Goal: Information Seeking & Learning: Learn about a topic

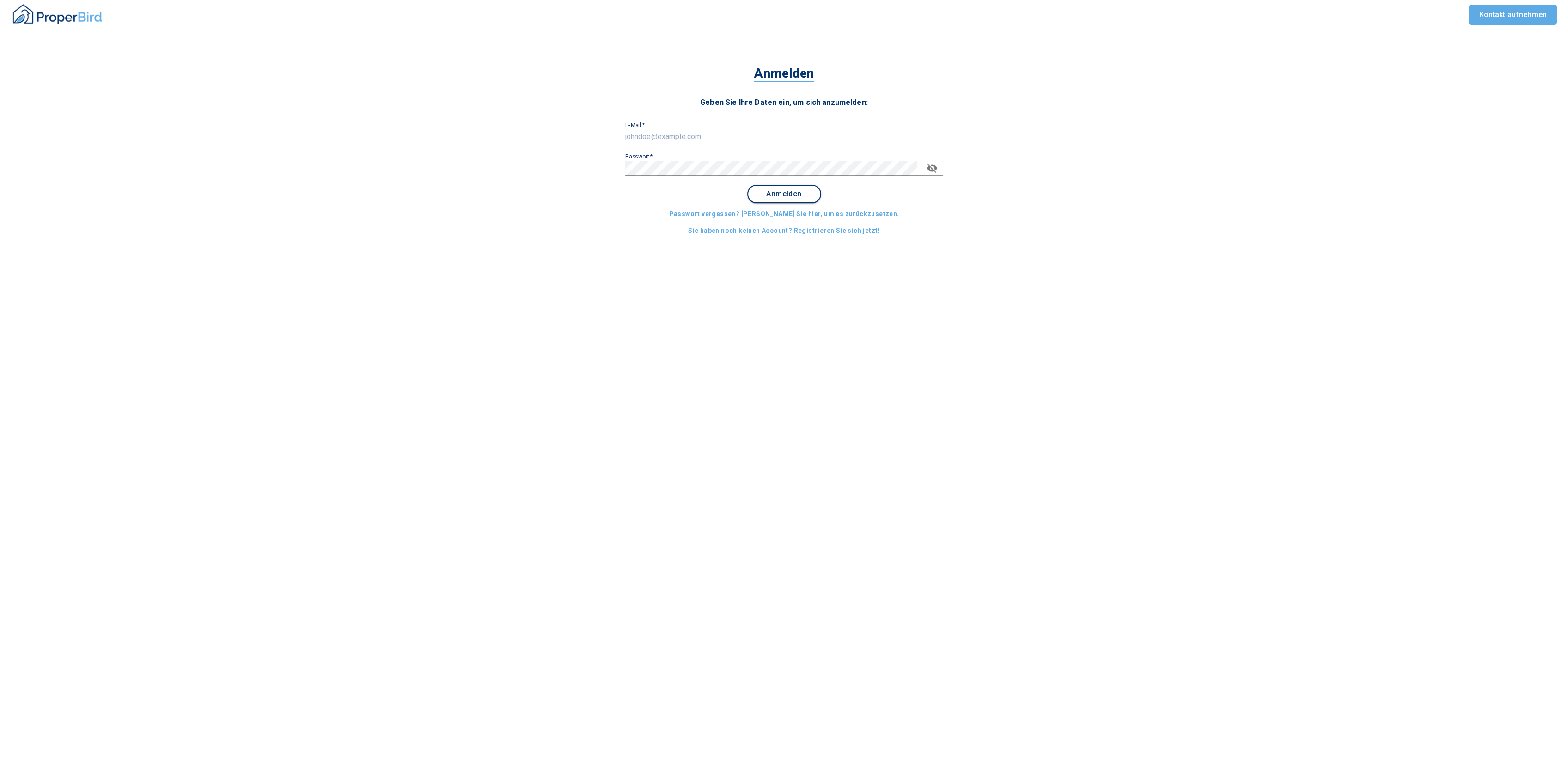
type input "[PERSON_NAME][EMAIL_ADDRESS][PERSON_NAME][DOMAIN_NAME]"
click at [809, 193] on span "Anmelden" at bounding box center [784, 194] width 58 height 9
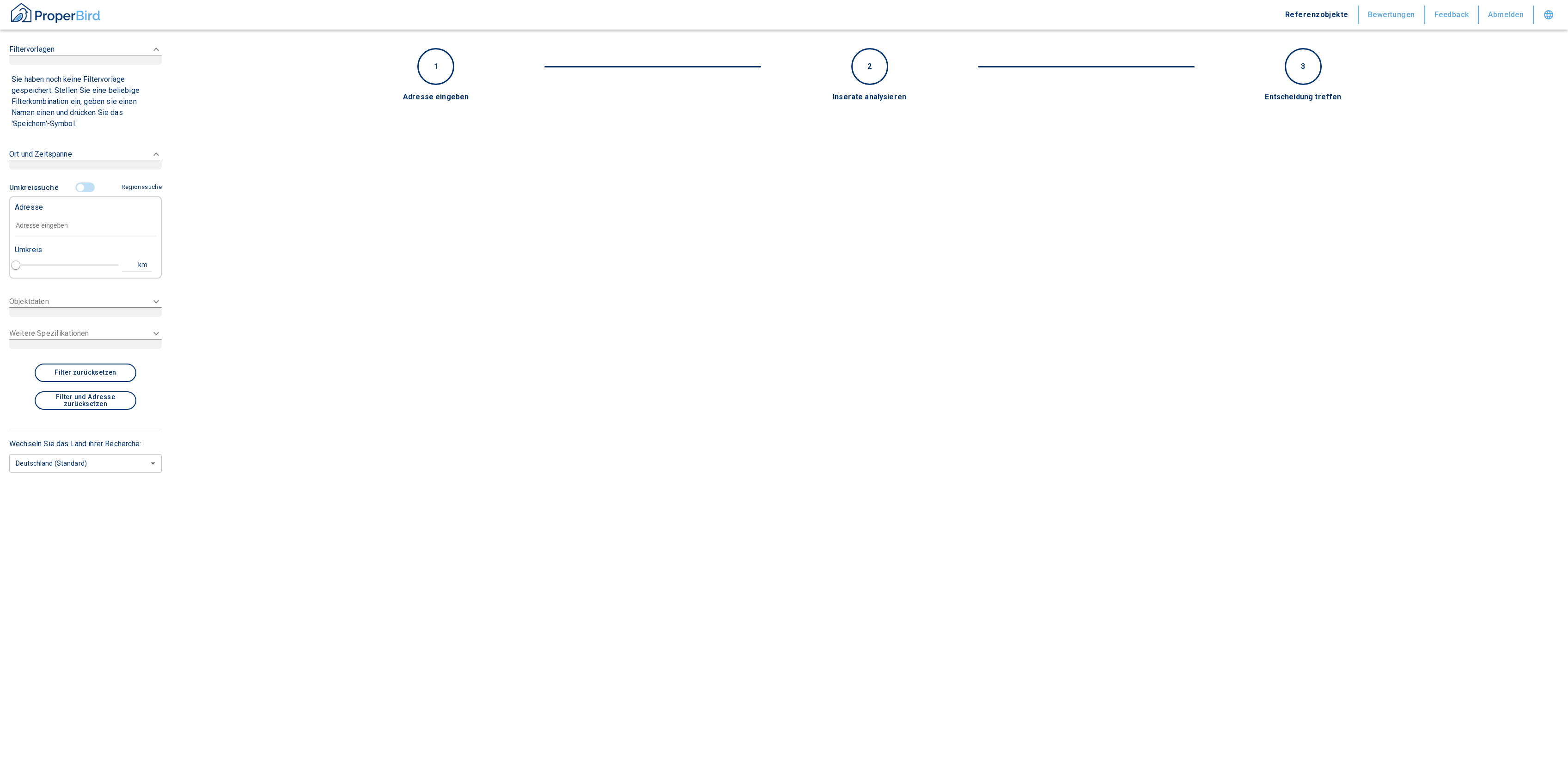
type input "2020"
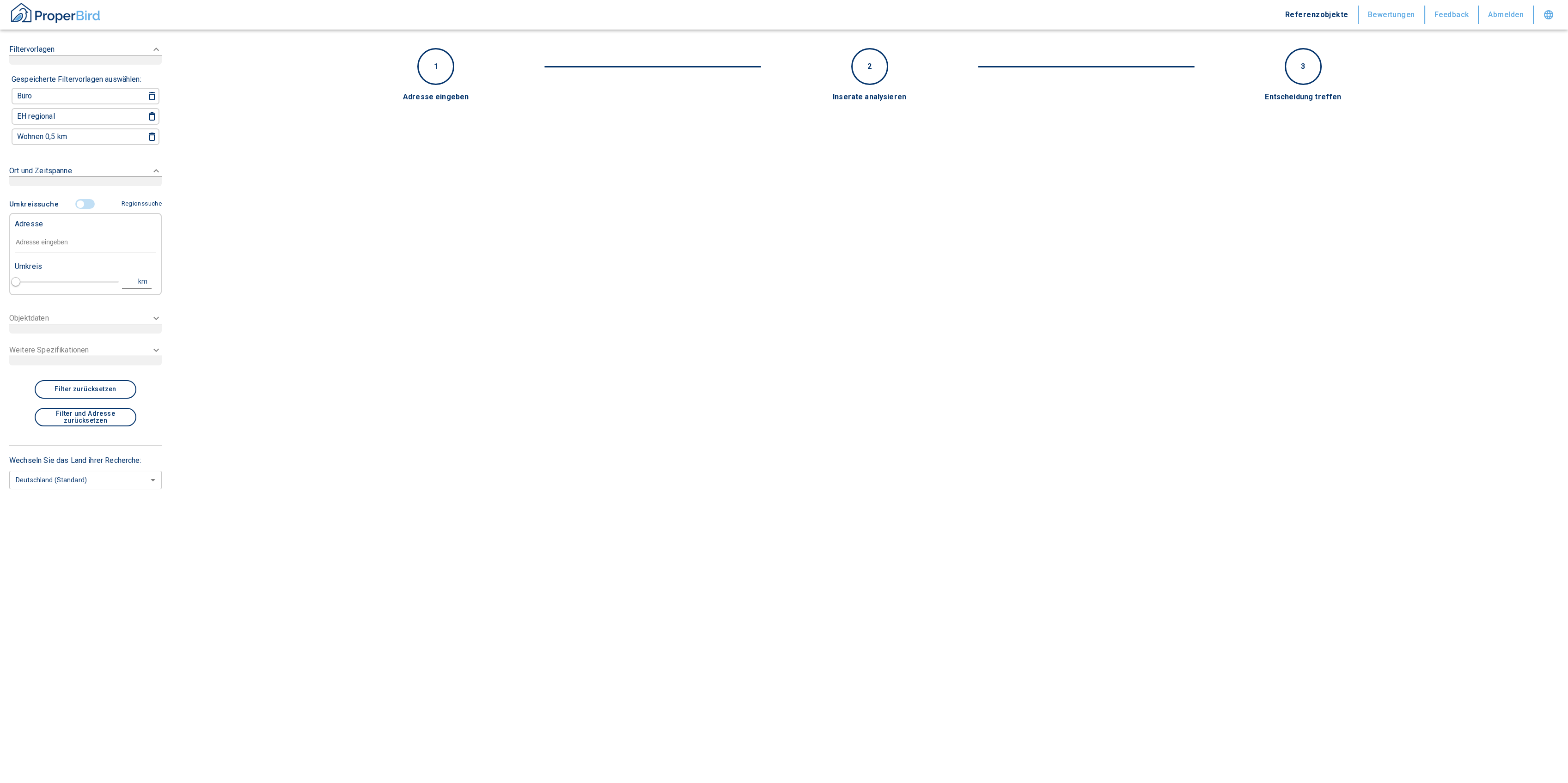
click at [54, 247] on input "text" at bounding box center [85, 242] width 141 height 21
paste input "[STREET_ADDRESS]"
click at [78, 262] on div "[STREET_ADDRESS]" at bounding box center [85, 263] width 141 height 20
type input "[STREET_ADDRESS]"
type input "1"
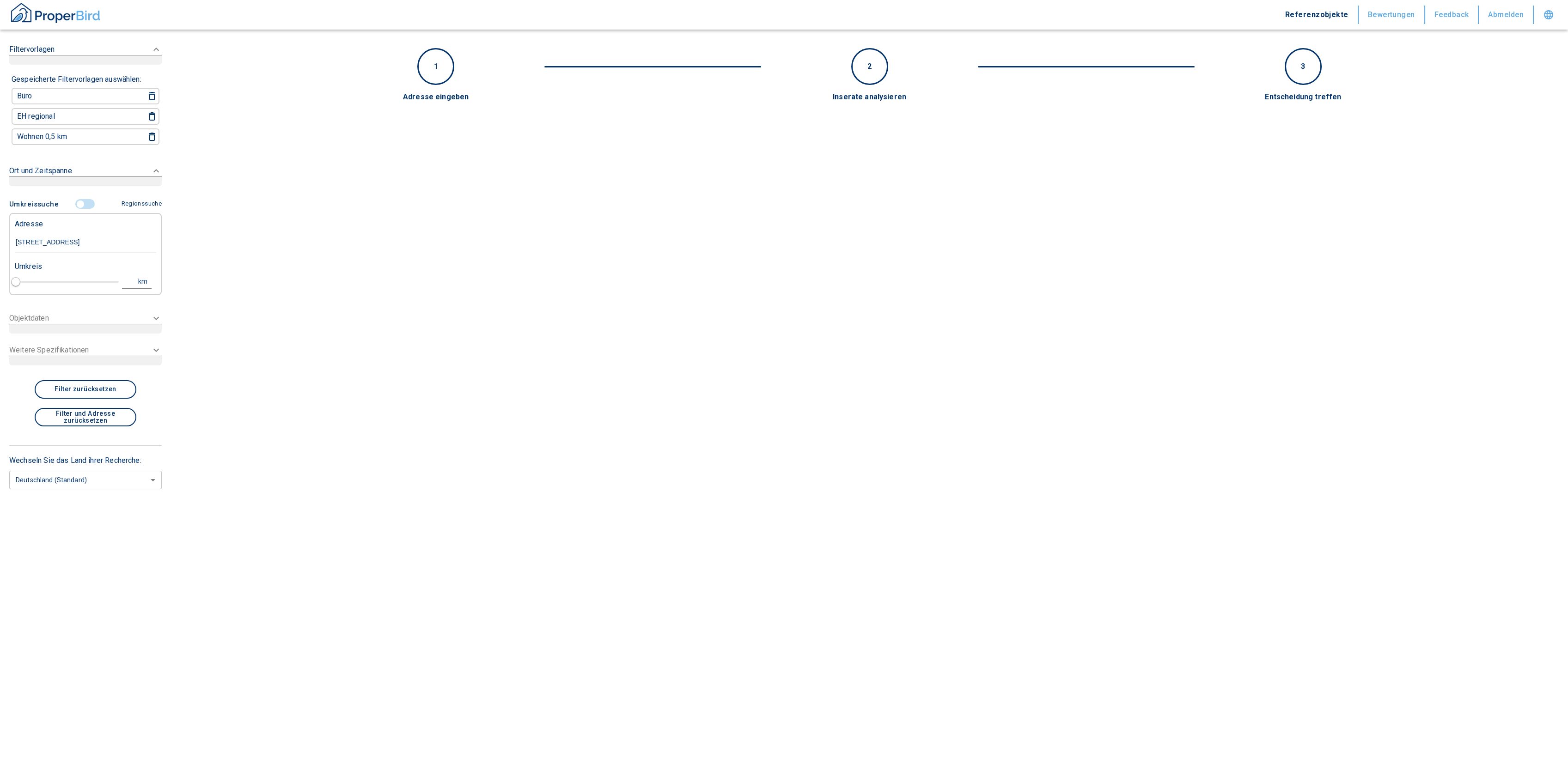
type input "2020"
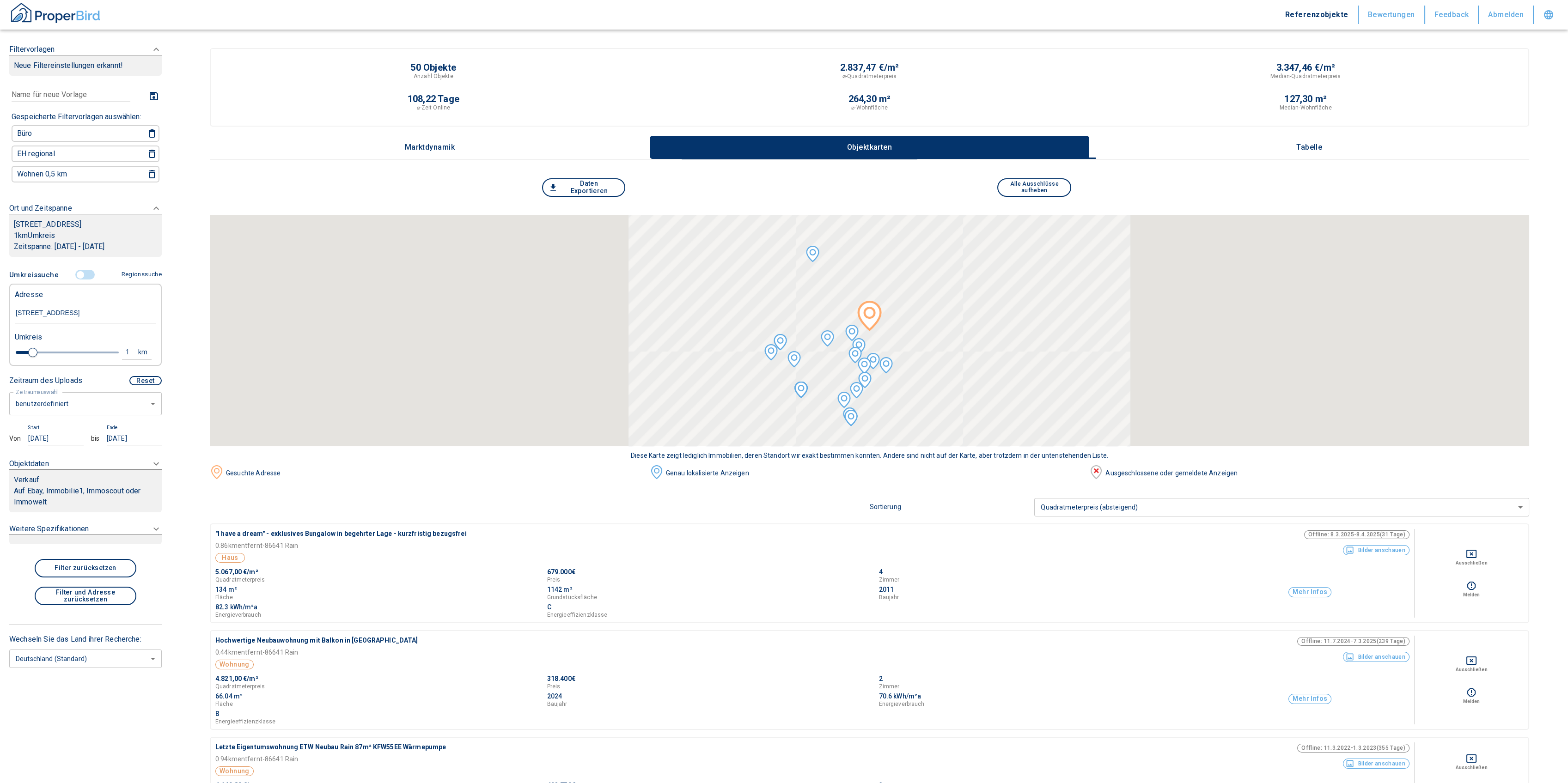
type input "[STREET_ADDRESS]"
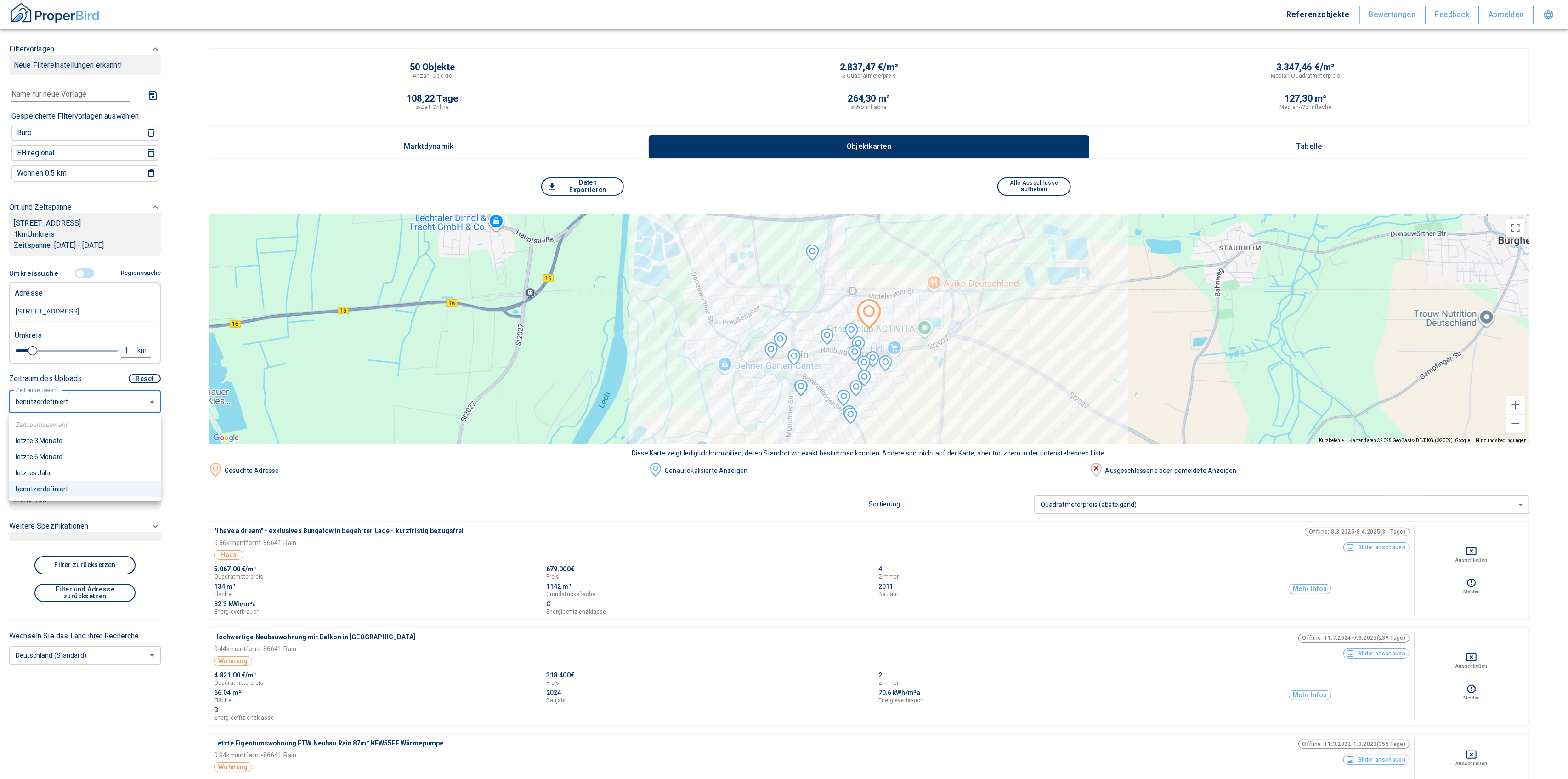
click at [54, 458] on li "letzte 6 Monate" at bounding box center [85, 457] width 152 height 16
type input "2020"
type input "6"
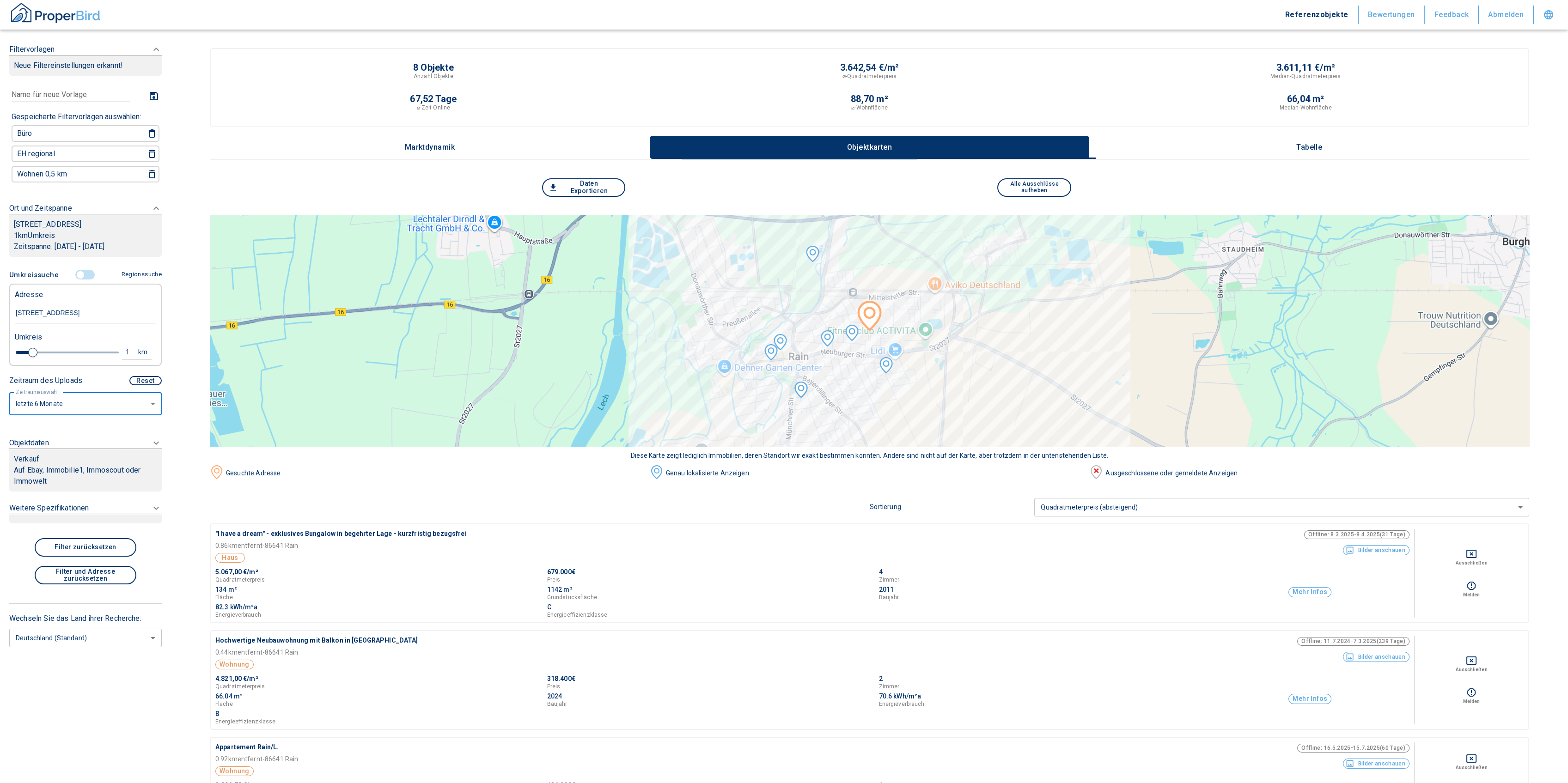
click at [53, 463] on div "Verkauf" at bounding box center [86, 459] width 143 height 11
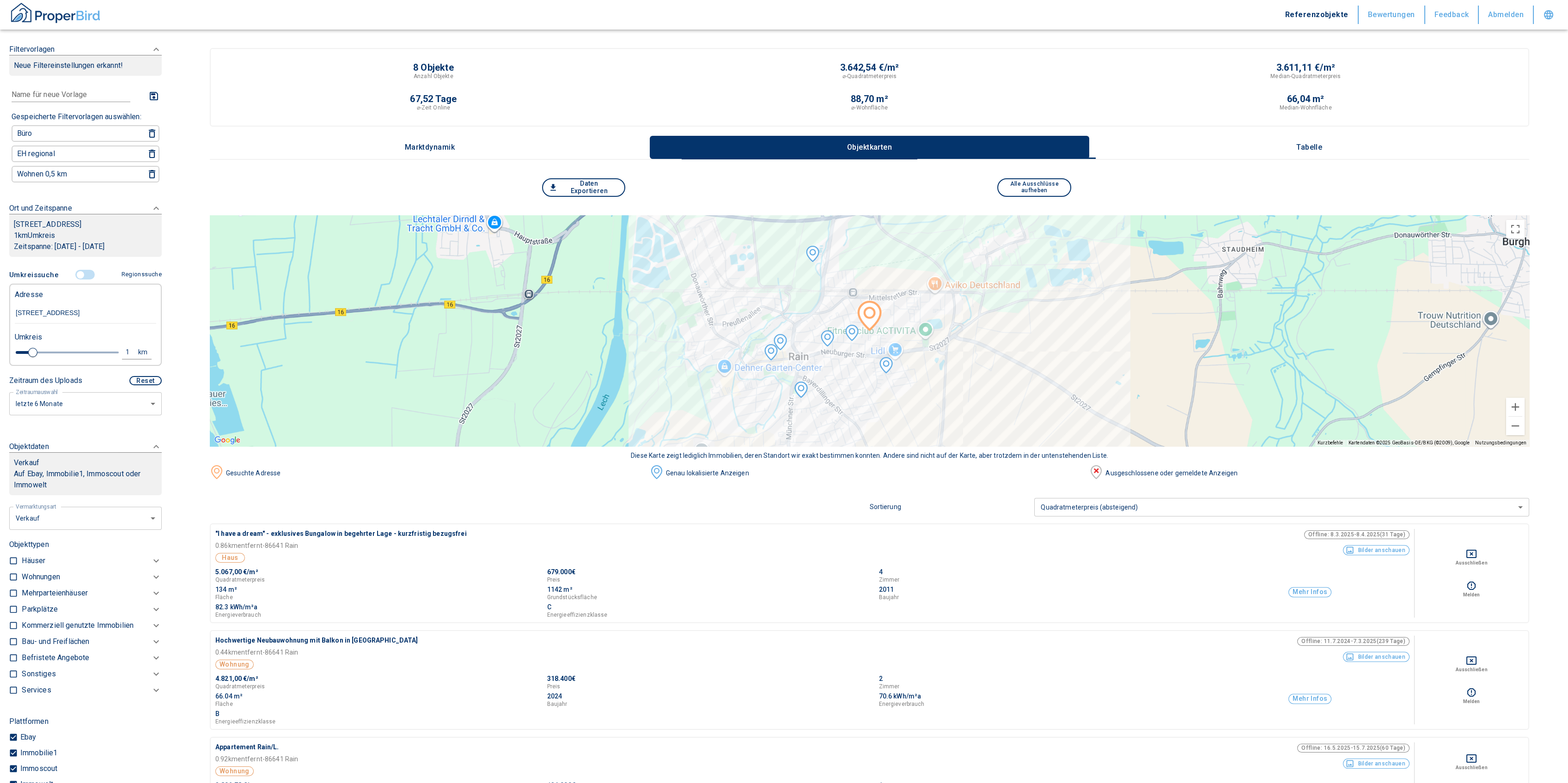
click at [42, 570] on li "Vermietung" at bounding box center [82, 574] width 148 height 16
type input "rent"
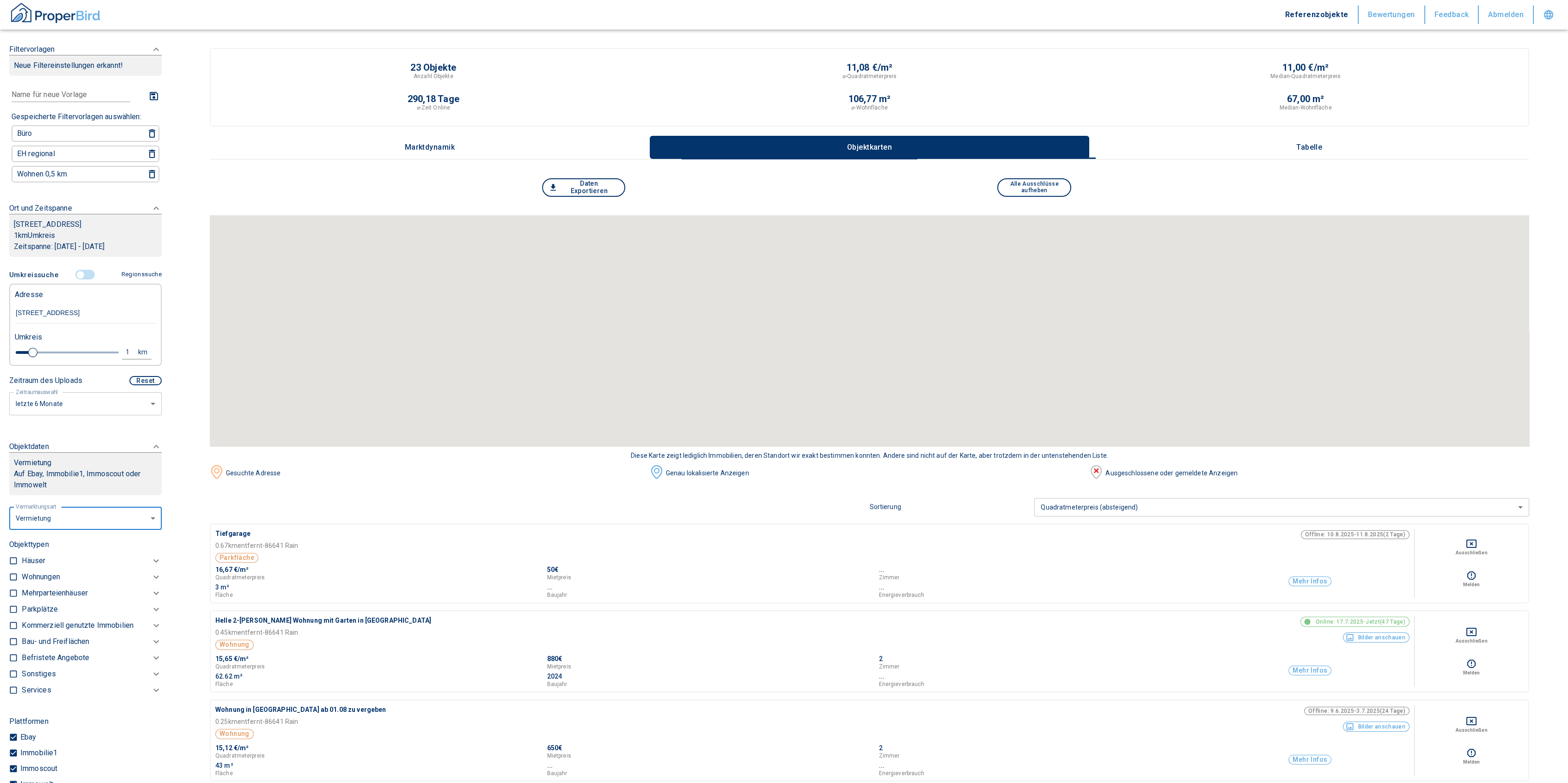
scroll to position [246, 0]
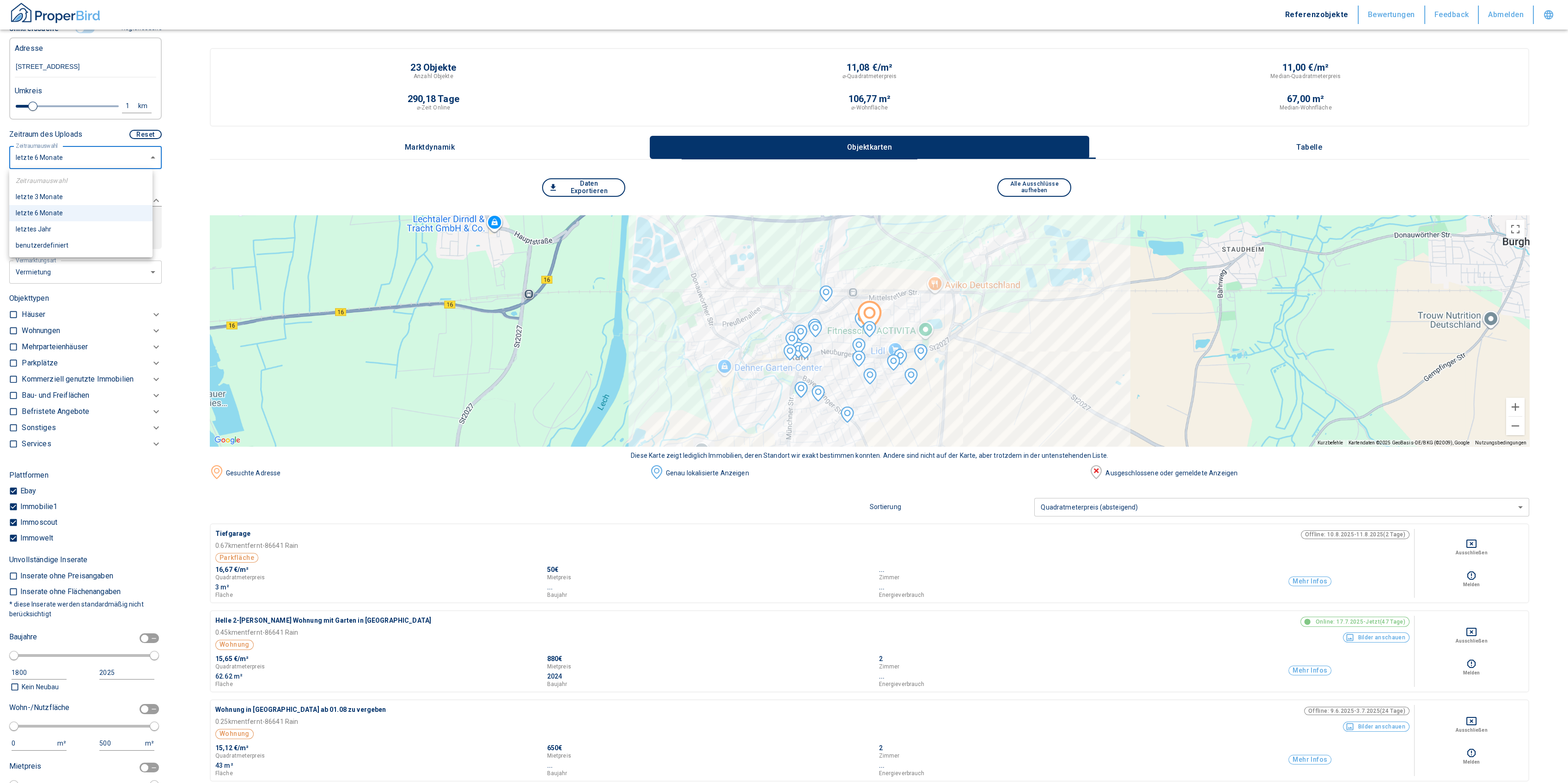
click at [59, 232] on li "letztes Jahr" at bounding box center [81, 230] width 143 height 16
type input "2020"
type input "12"
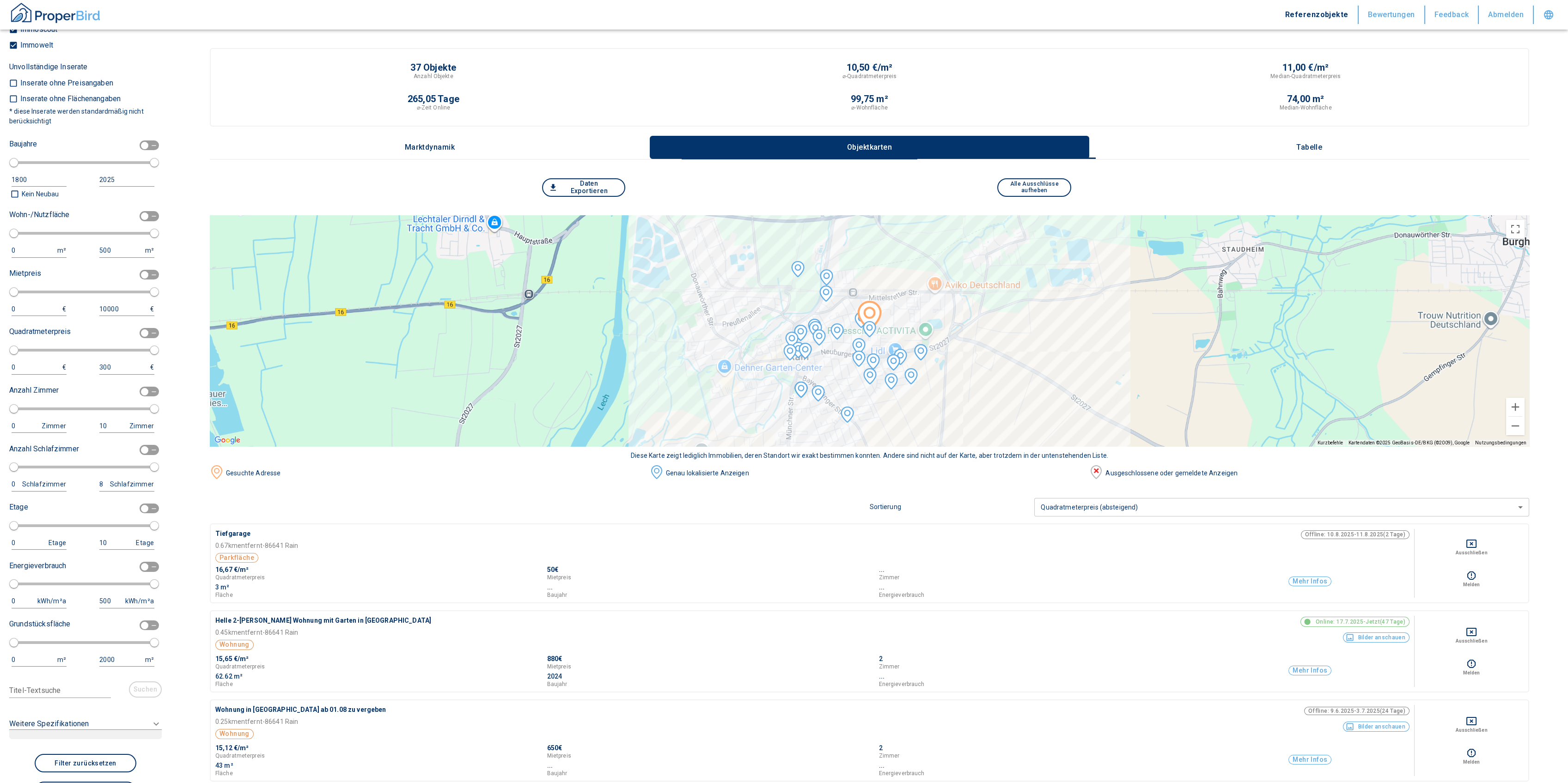
scroll to position [246, 0]
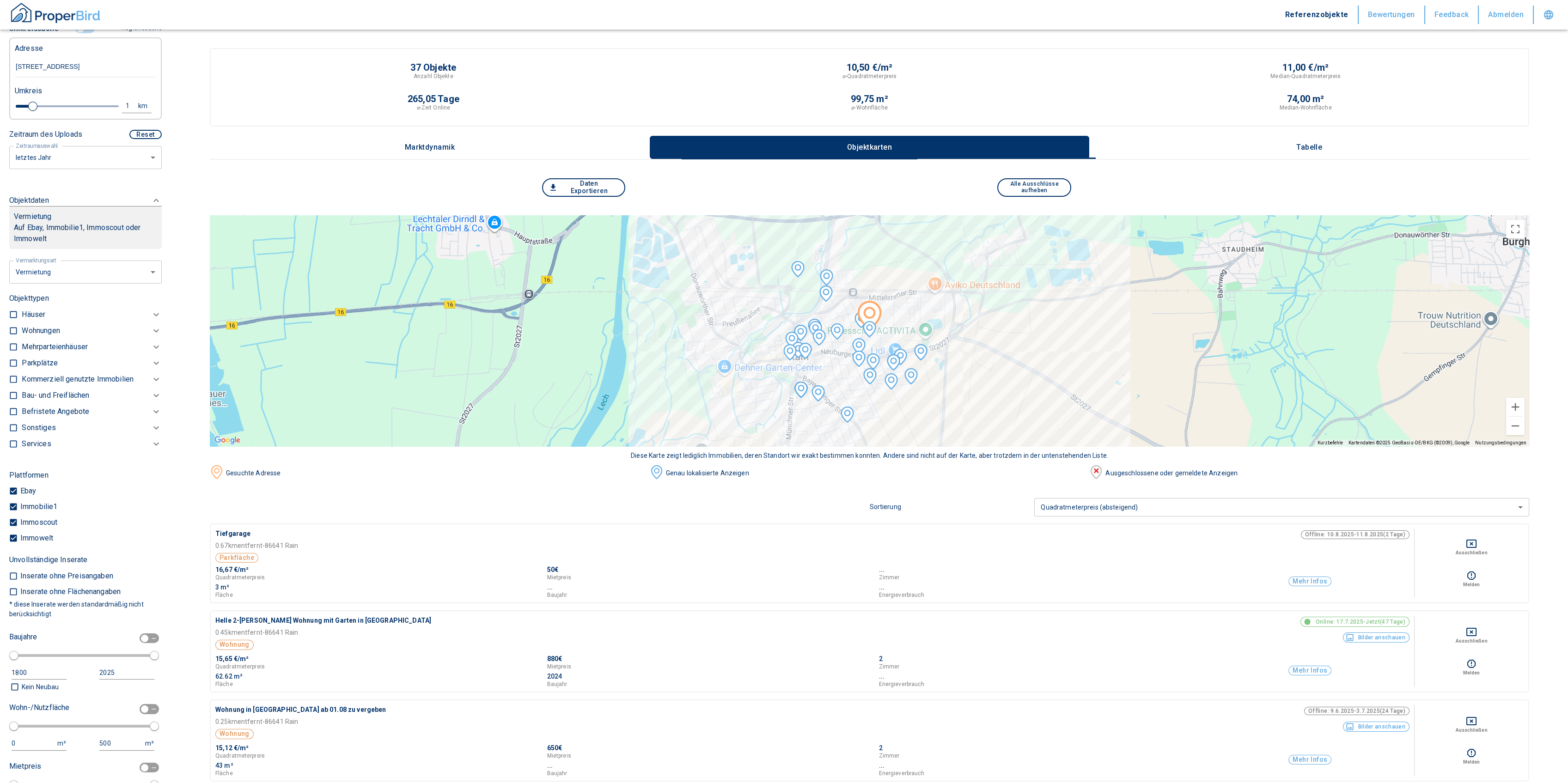
click at [151, 336] on icon at bounding box center [156, 331] width 11 height 11
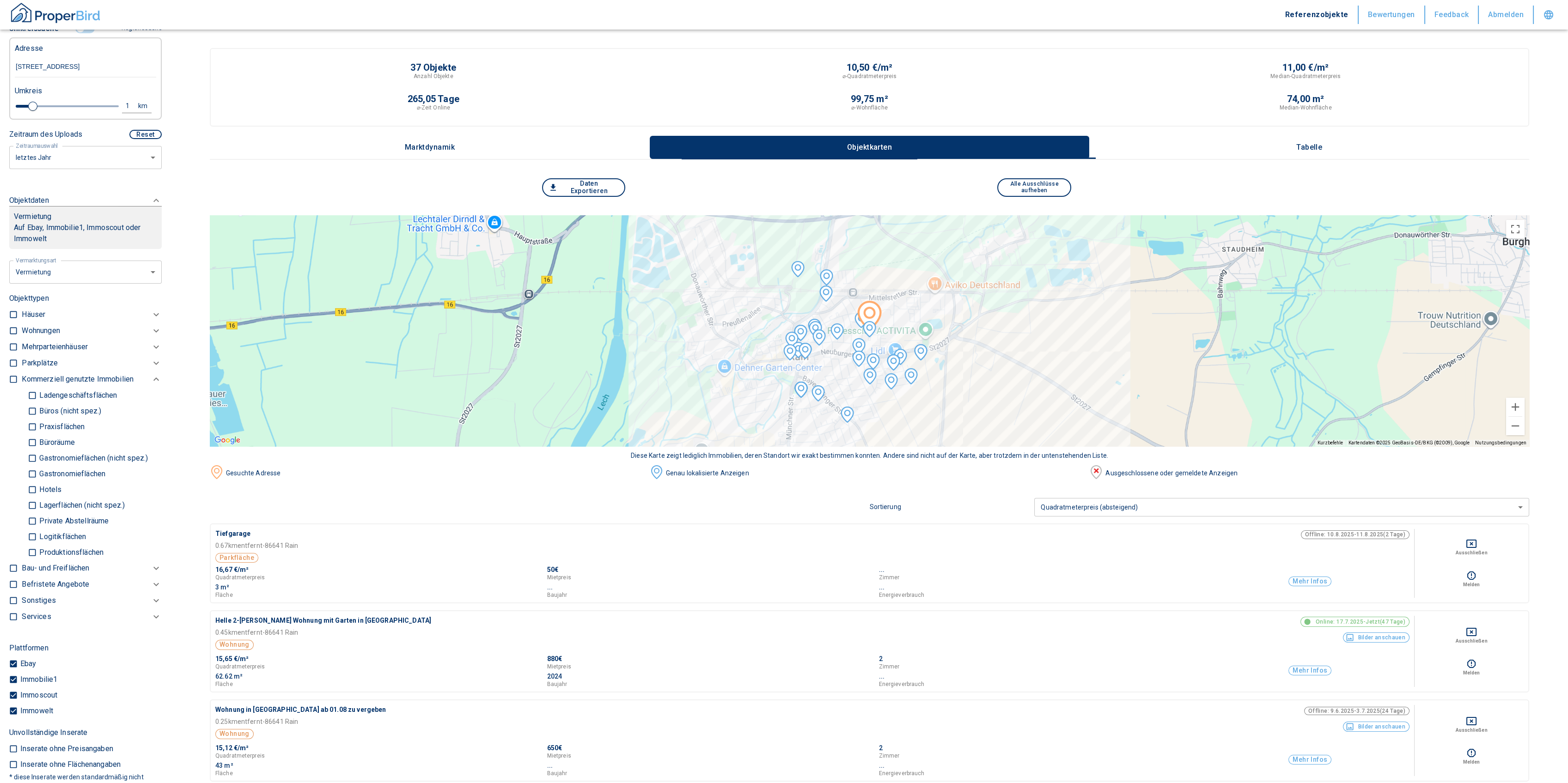
click at [44, 410] on p "Büros (nicht spez.)" at bounding box center [69, 411] width 64 height 7
click at [37, 410] on input "Büros (nicht spez.)" at bounding box center [32, 411] width 9 height 16
checkbox input "true"
type input "2020"
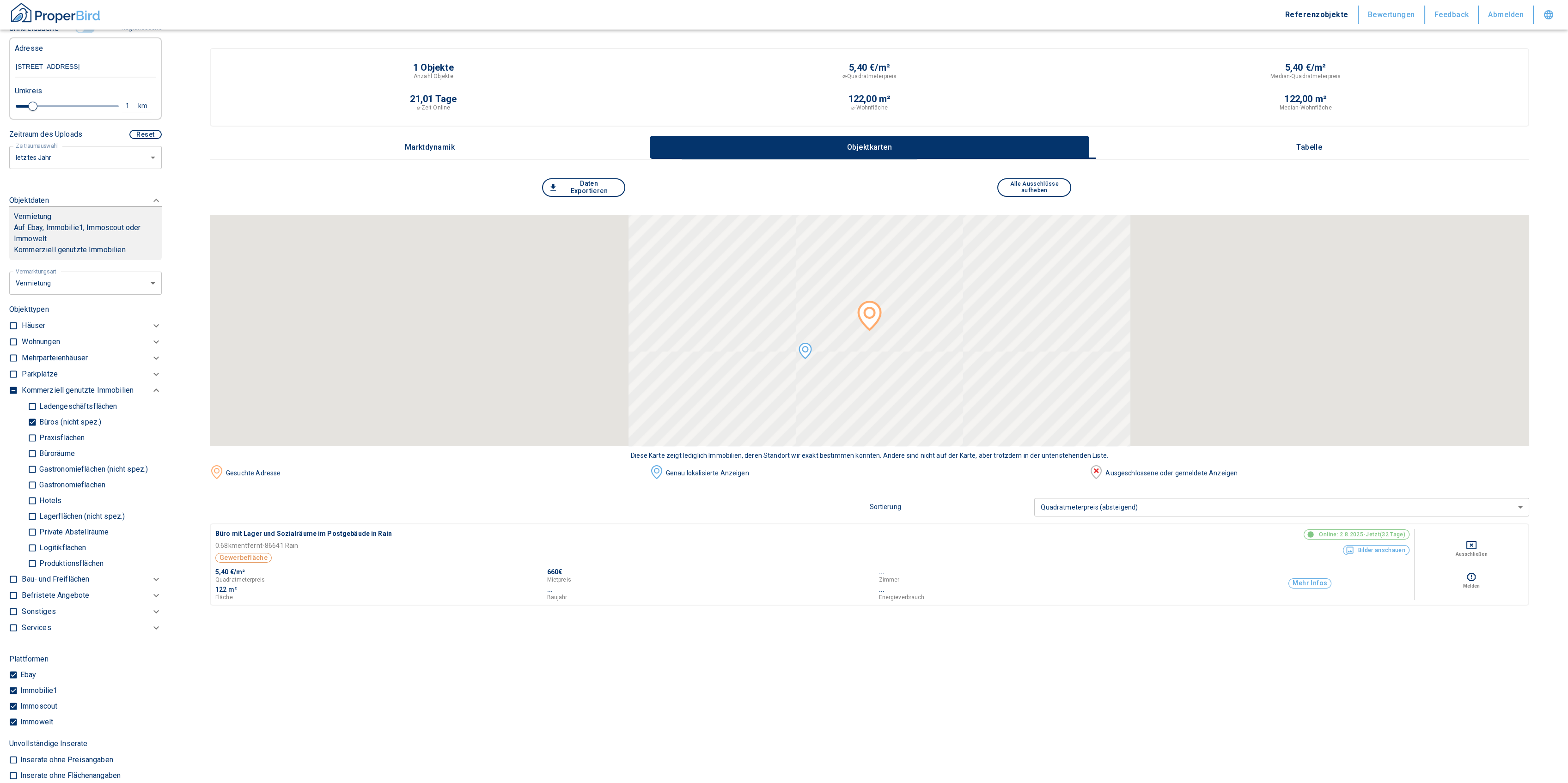
click at [42, 436] on p "Praxisflächen" at bounding box center [61, 438] width 48 height 7
click at [37, 436] on input "Praxisflächen" at bounding box center [32, 438] width 9 height 16
checkbox input "true"
type input "2020"
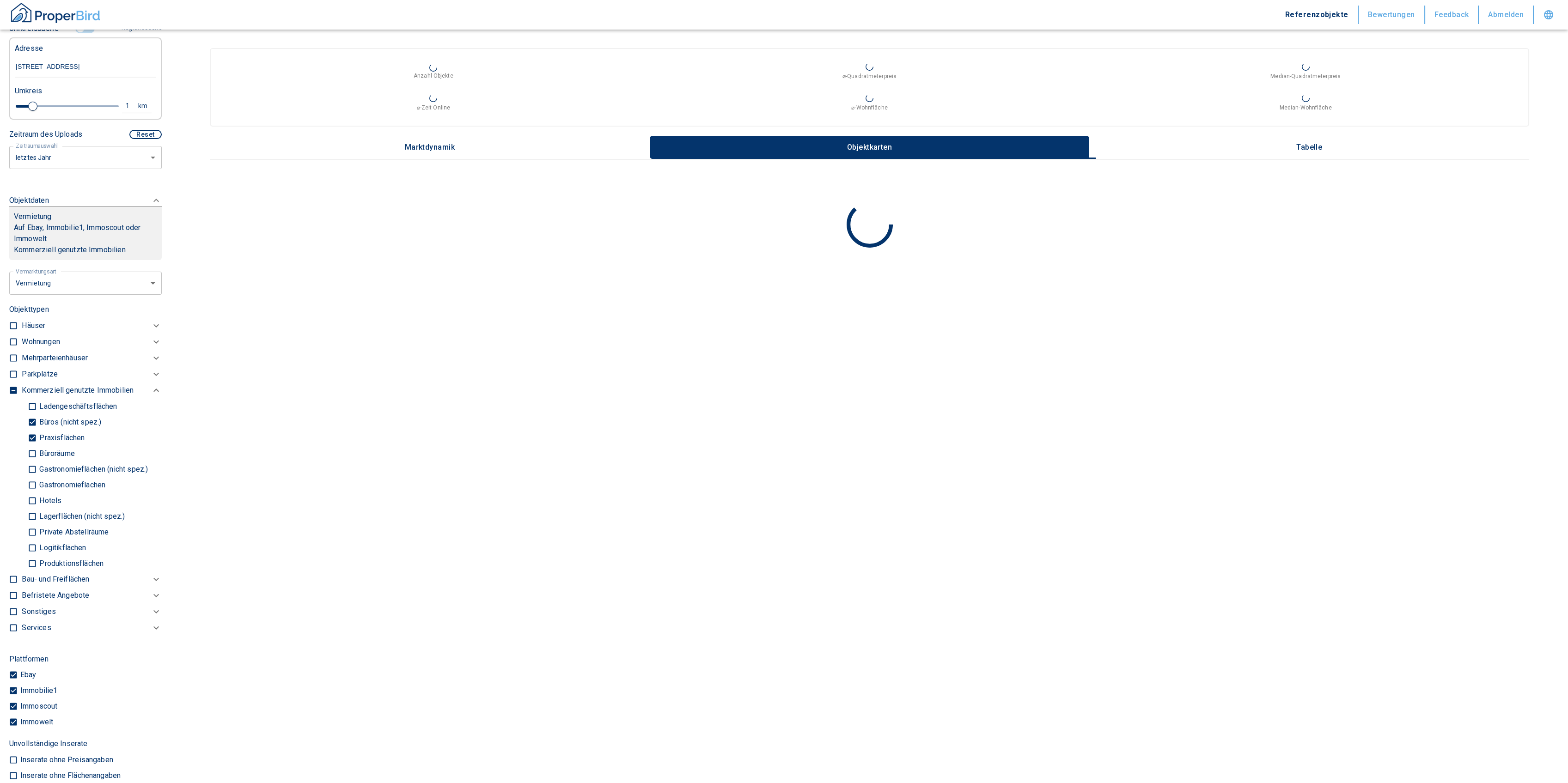
click at [29, 454] on input "Büroräume" at bounding box center [32, 454] width 9 height 16
checkbox input "true"
type input "2020"
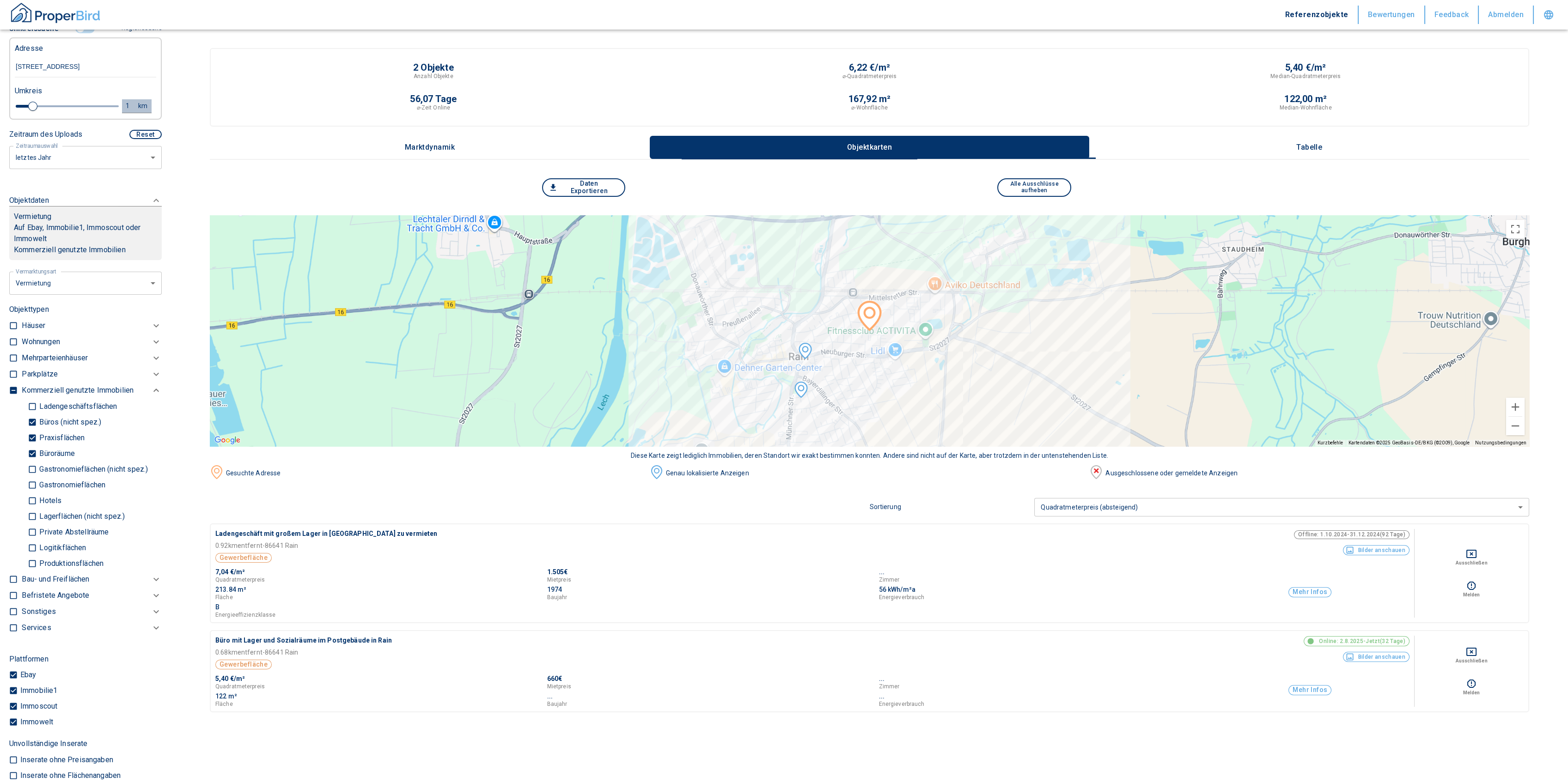
click at [124, 100] on div "1" at bounding box center [132, 106] width 17 height 12
drag, startPoint x: 53, startPoint y: 102, endPoint x: 19, endPoint y: 105, distance: 34.1
click at [19, 105] on div "1 km Neue Suchen" at bounding box center [78, 107] width 141 height 22
type input "5,0"
click at [103, 108] on button "Neue Suchen" at bounding box center [123, 105] width 51 height 13
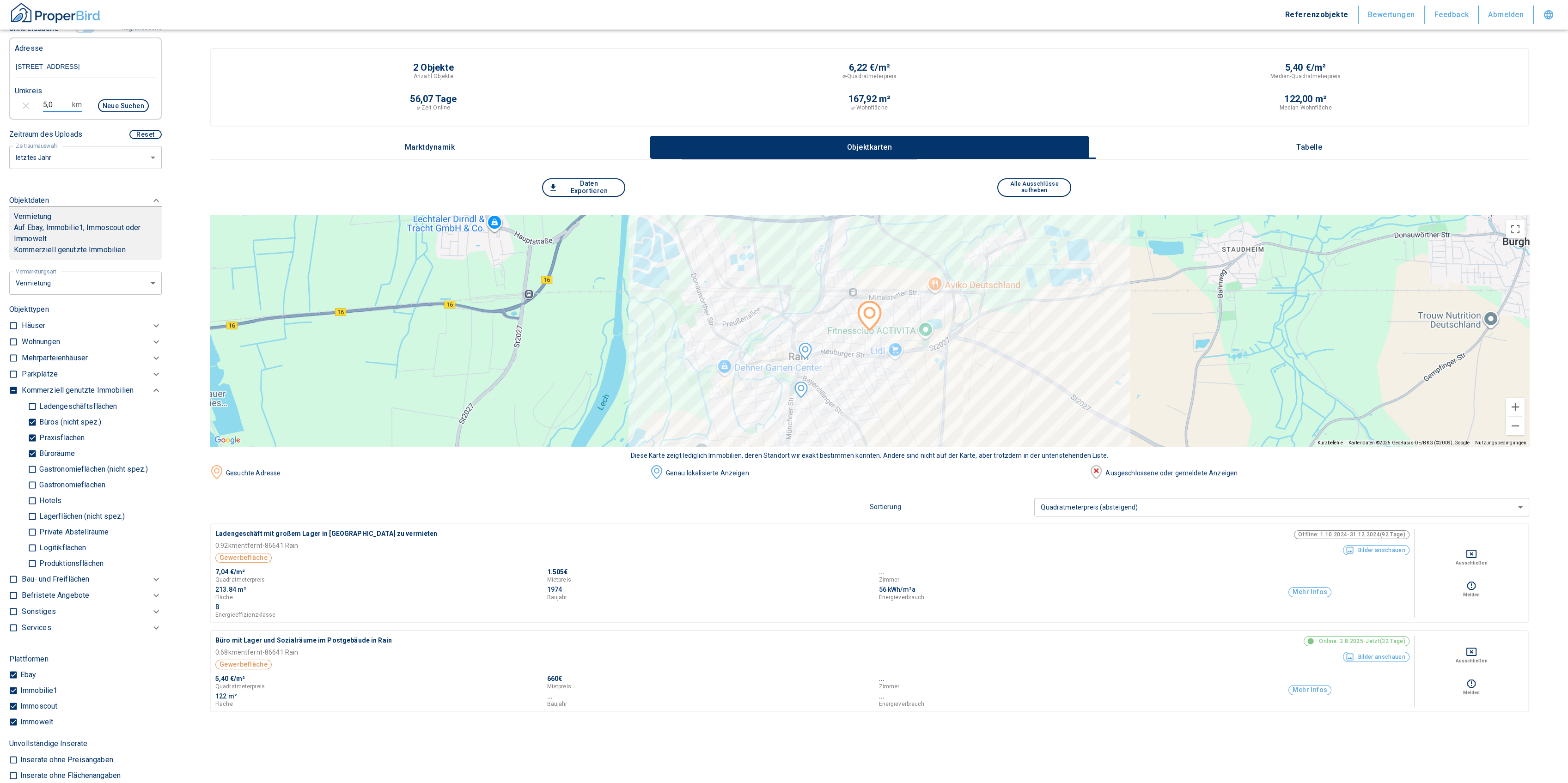
type input "2020"
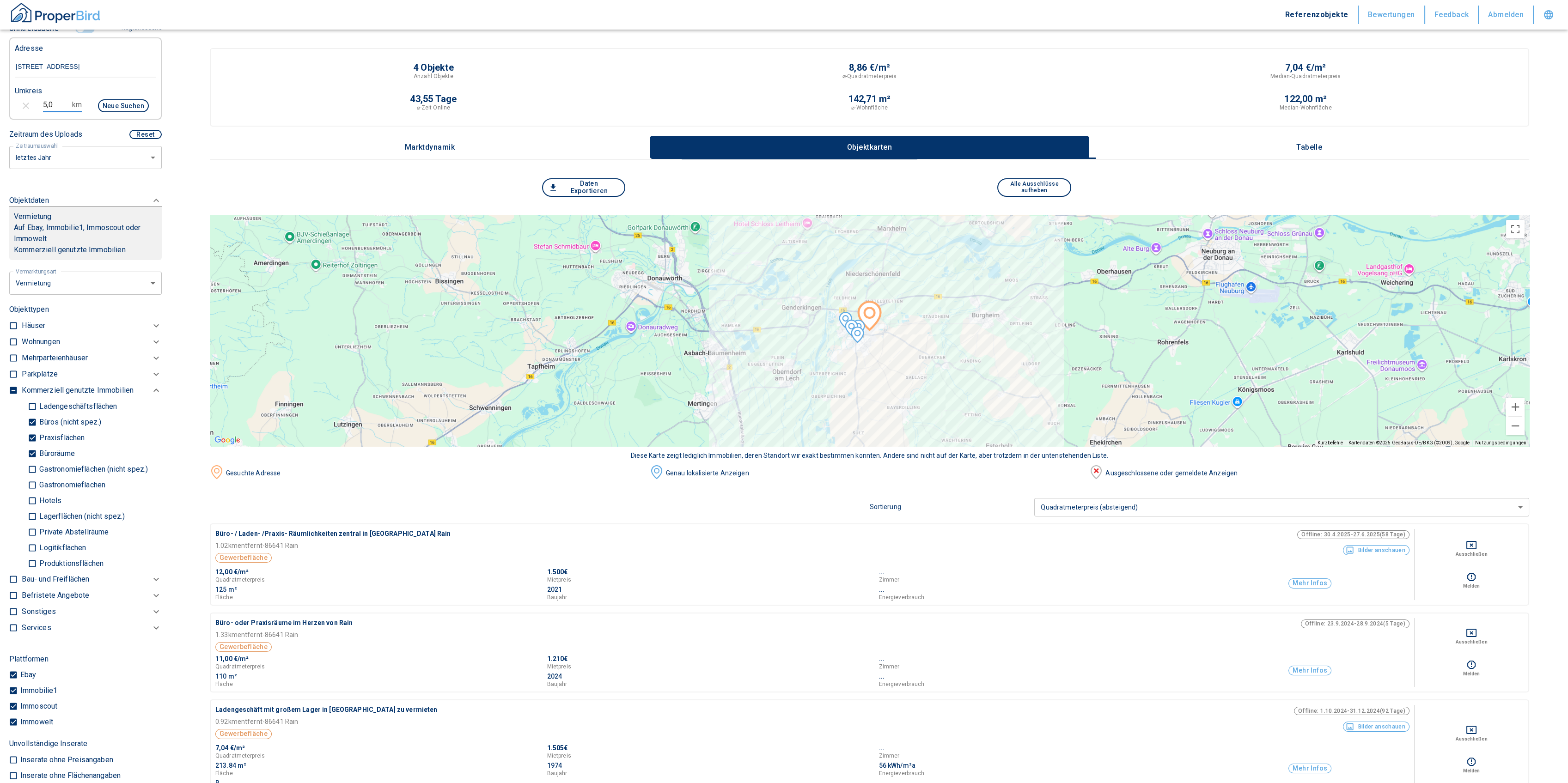
drag, startPoint x: 54, startPoint y: 102, endPoint x: 21, endPoint y: 102, distance: 33.0
click at [21, 102] on div "5,0 km Neue Suchen" at bounding box center [78, 107] width 141 height 22
type input "10,0"
click at [99, 105] on button "Neue Suchen" at bounding box center [123, 105] width 51 height 13
type input "2020"
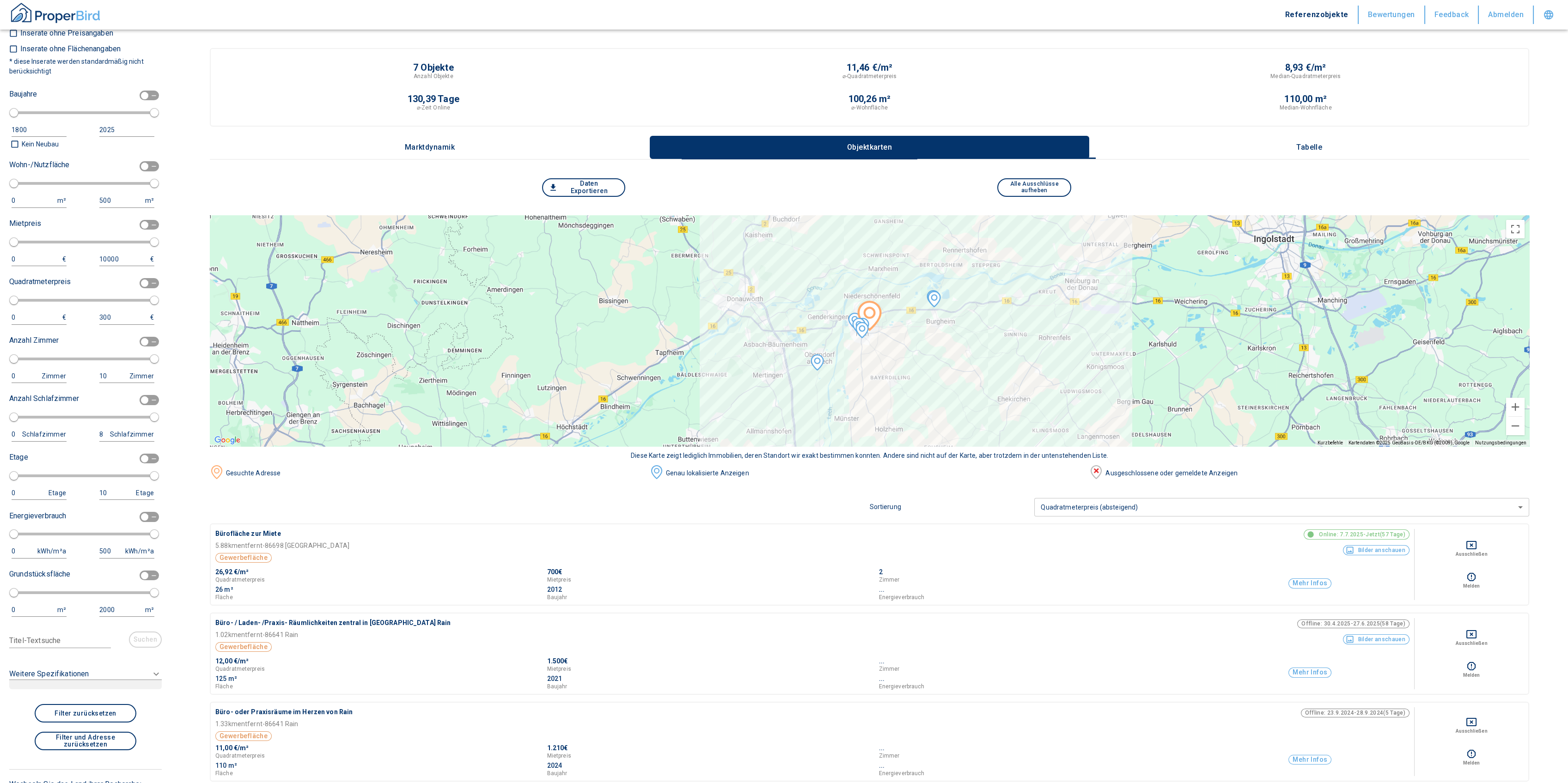
scroll to position [986, 0]
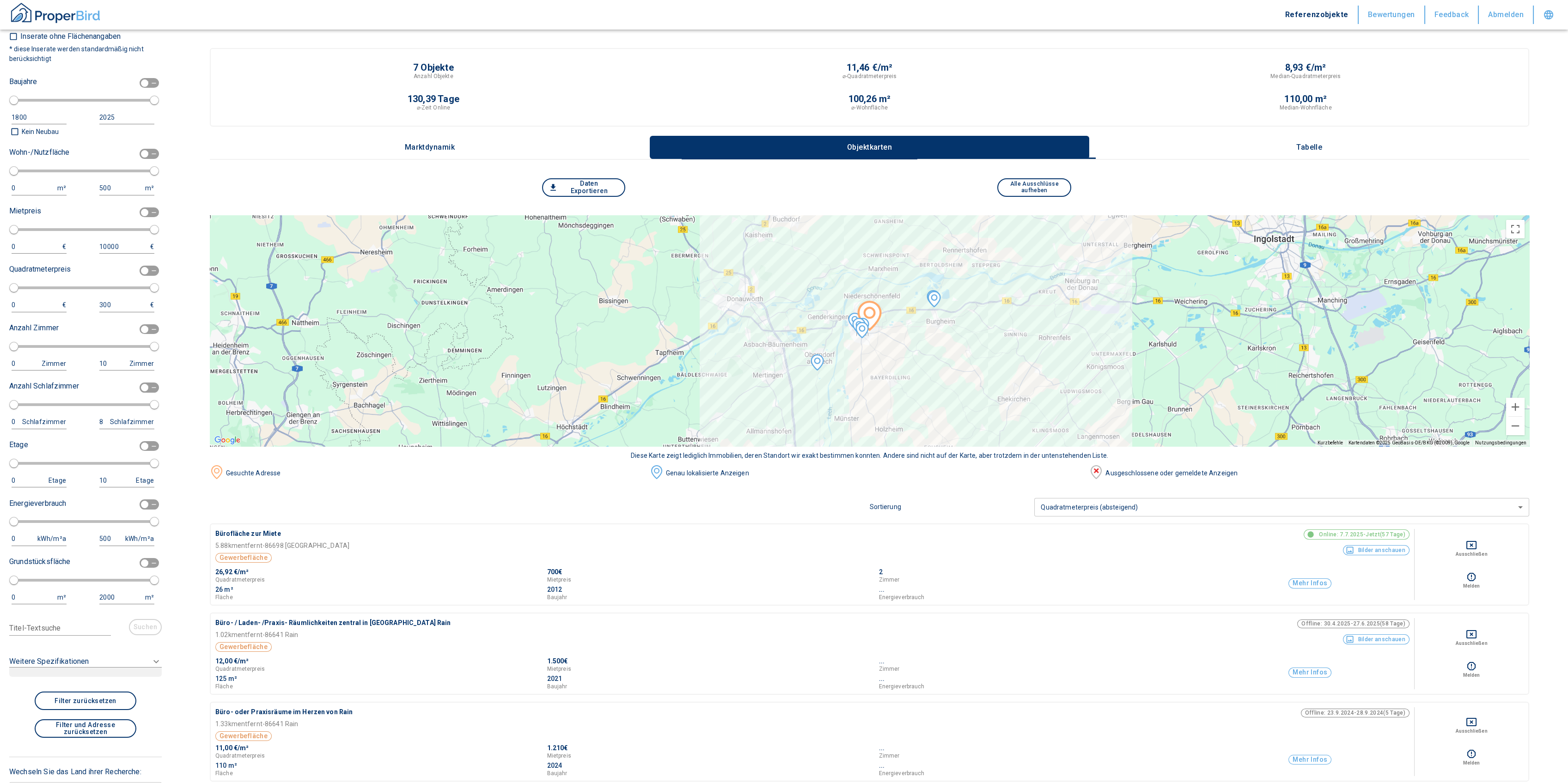
click at [35, 190] on div "0 m²" at bounding box center [41, 189] width 59 height 14
click at [140, 154] on input "checkbox" at bounding box center [144, 154] width 28 height 10
checkbox input "true"
type input "2020"
type input "50"
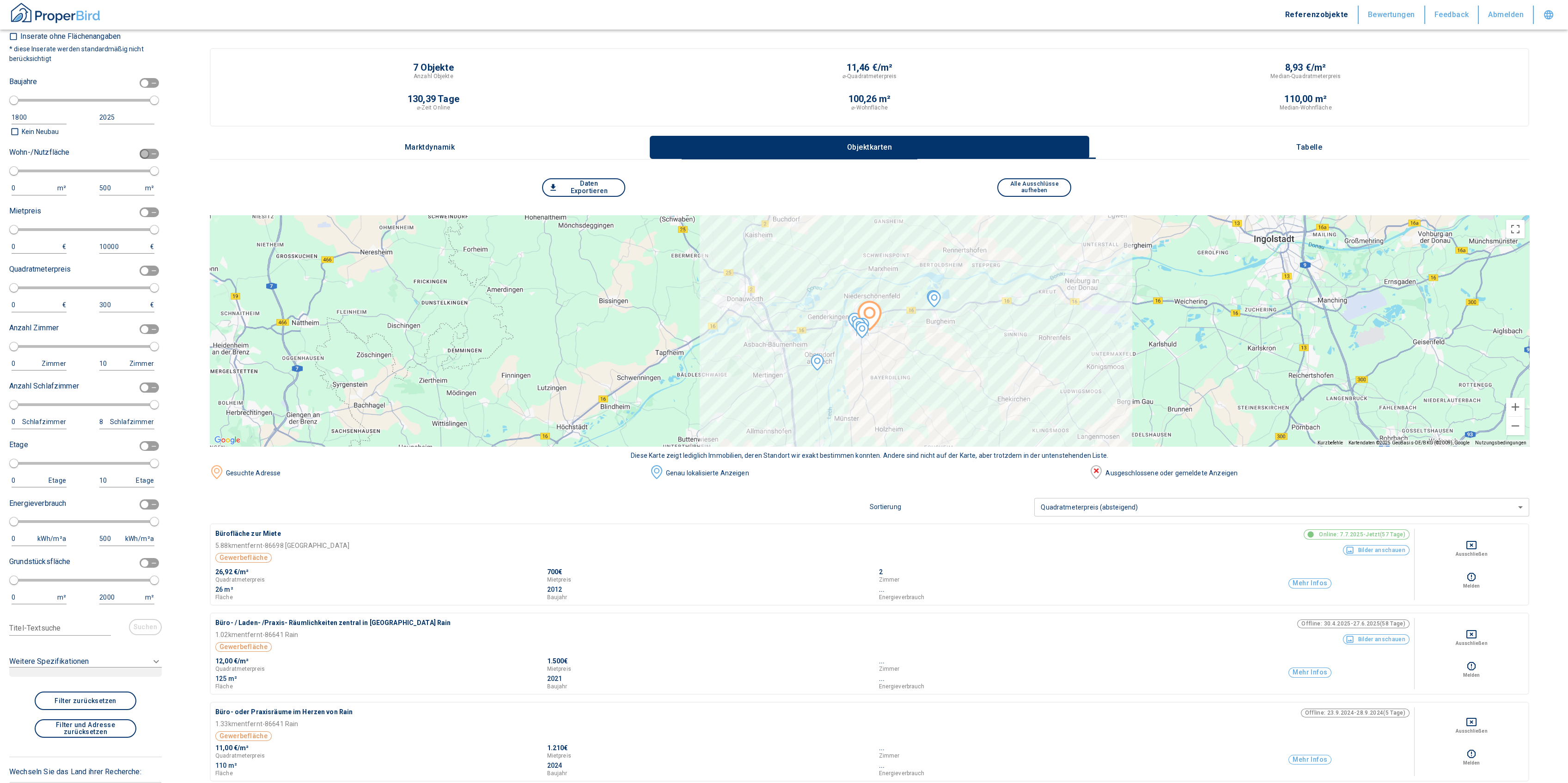
type input "150"
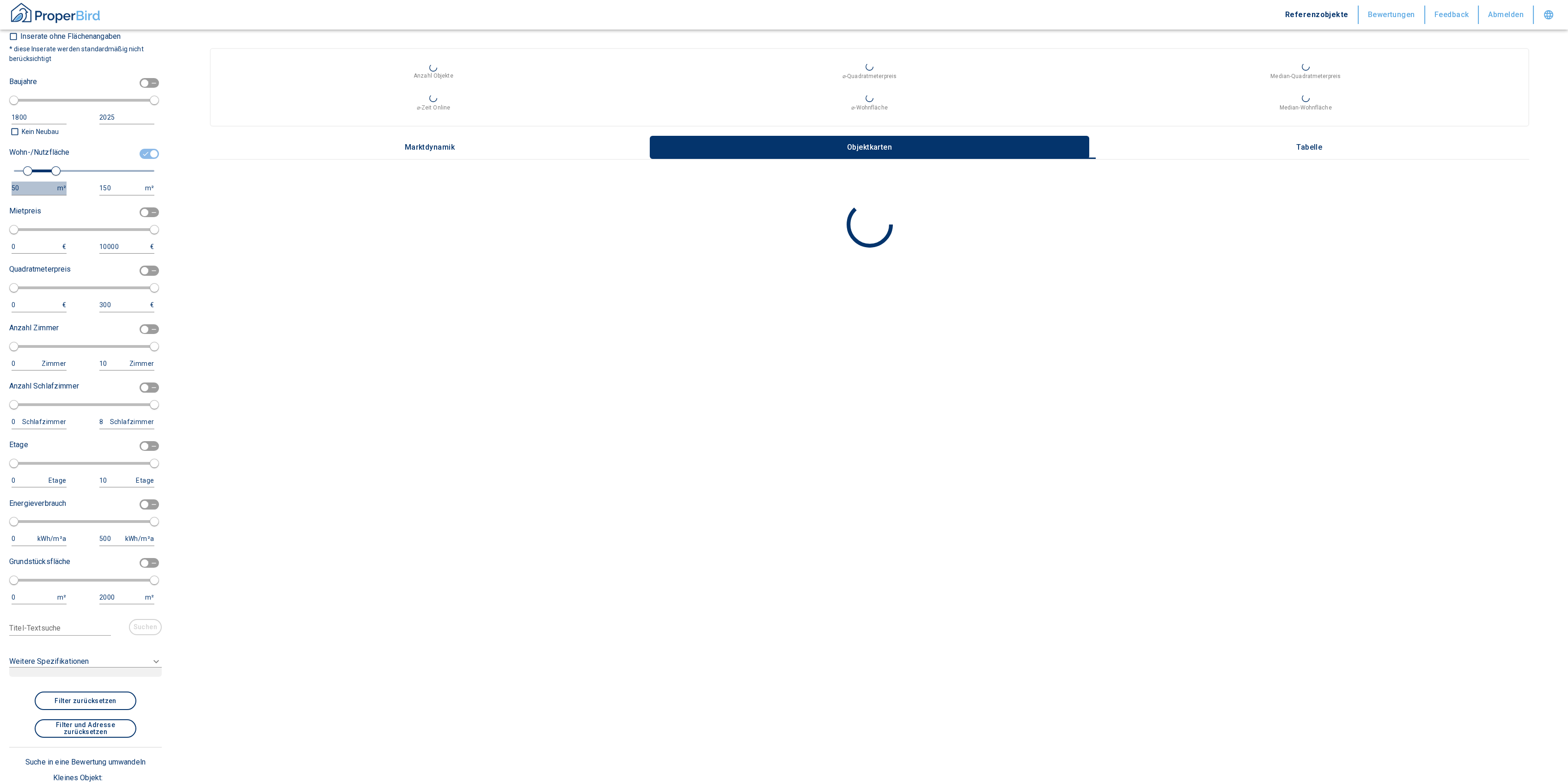
click at [40, 187] on div "50" at bounding box center [30, 188] width 37 height 12
drag, startPoint x: 36, startPoint y: 183, endPoint x: -7, endPoint y: 181, distance: 43.0
click at [0, 181] on html "Referenzobjekte Bewertungen Feedback Abmelden Filtervorlagen Neue Filtereinstel…" at bounding box center [784, 391] width 1568 height 783
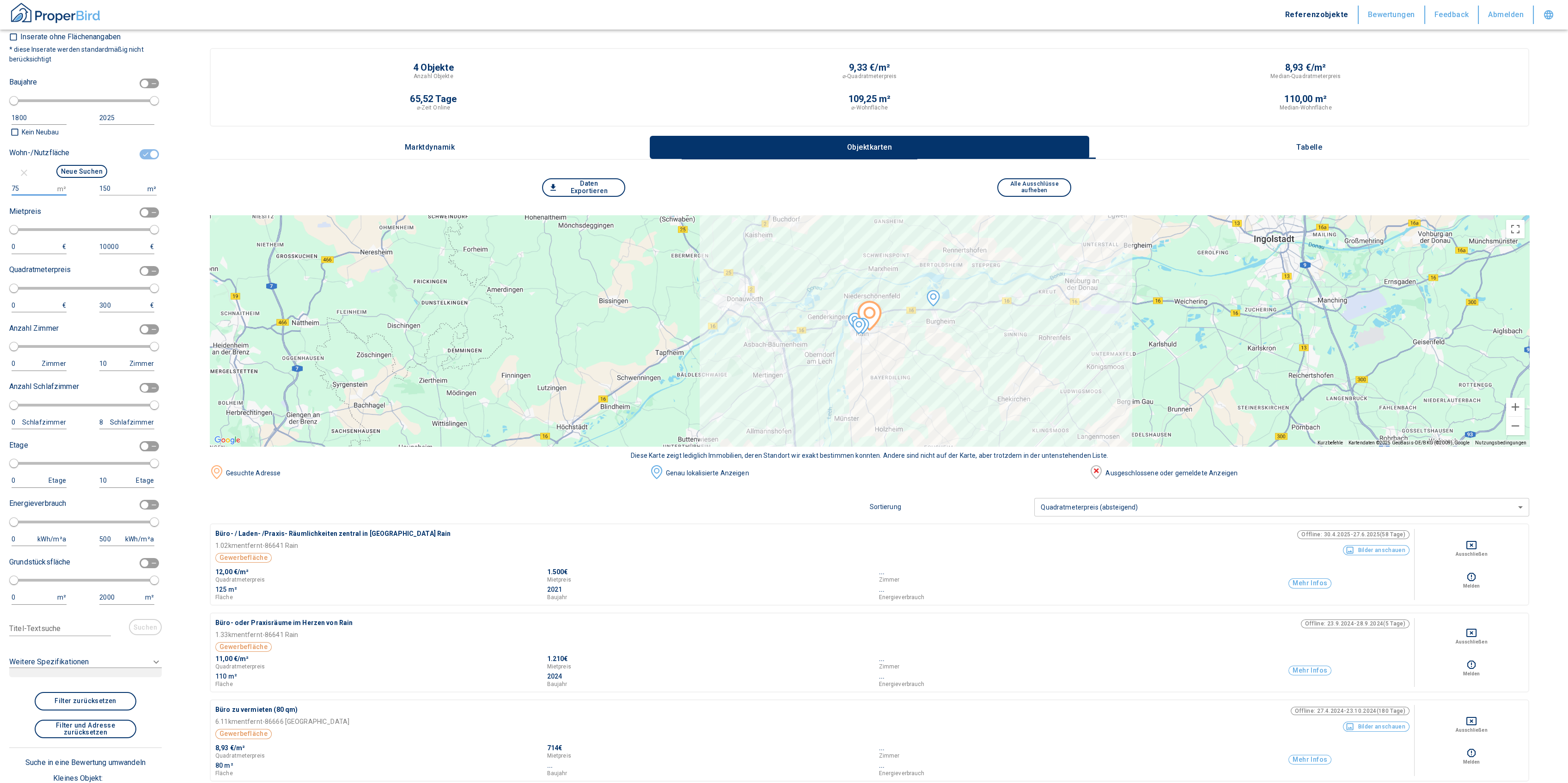
type input "75"
click at [110, 187] on input "150" at bounding box center [121, 189] width 44 height 13
type input "1500000"
click at [82, 168] on button "Neue Suchen" at bounding box center [81, 171] width 51 height 13
type input "2020"
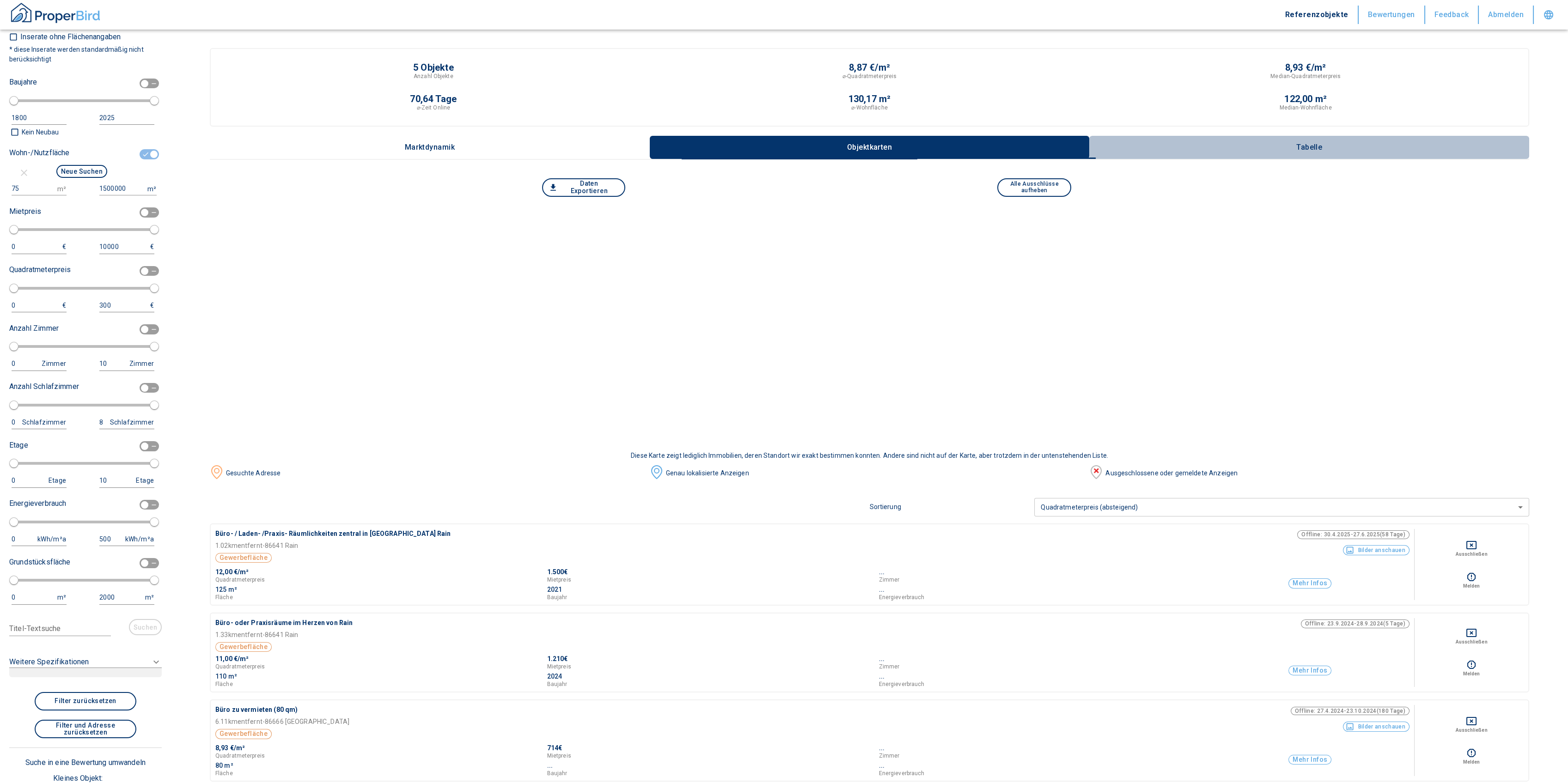
click at [1318, 146] on p "Tabelle" at bounding box center [1309, 148] width 46 height 9
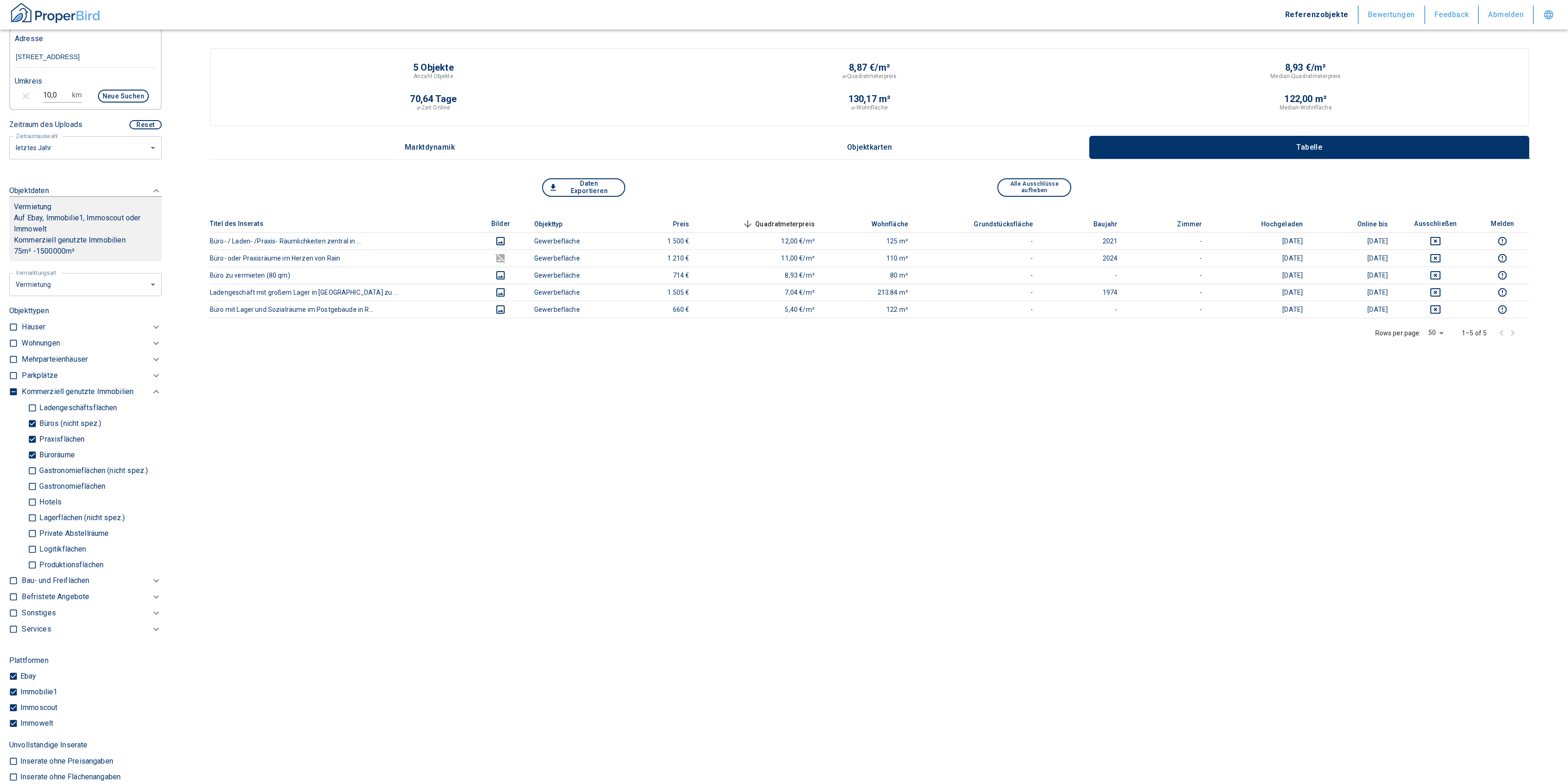
scroll to position [255, 0]
drag, startPoint x: 39, startPoint y: 450, endPoint x: 32, endPoint y: 432, distance: 19.3
click at [38, 452] on p "Büroräume" at bounding box center [55, 456] width 37 height 7
click at [37, 451] on input "Büroräume" at bounding box center [32, 455] width 9 height 16
checkbox input "false"
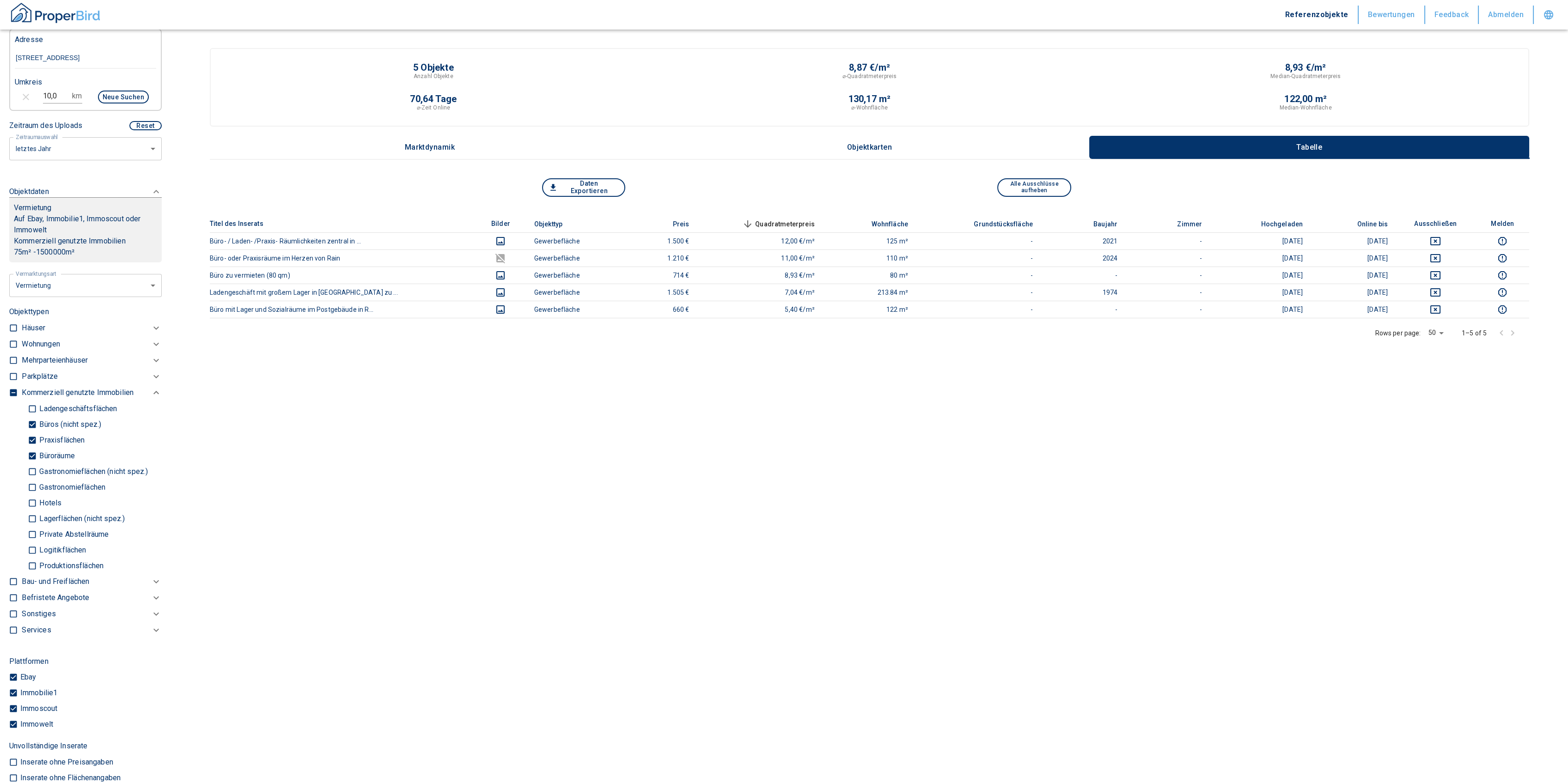
type input "2020"
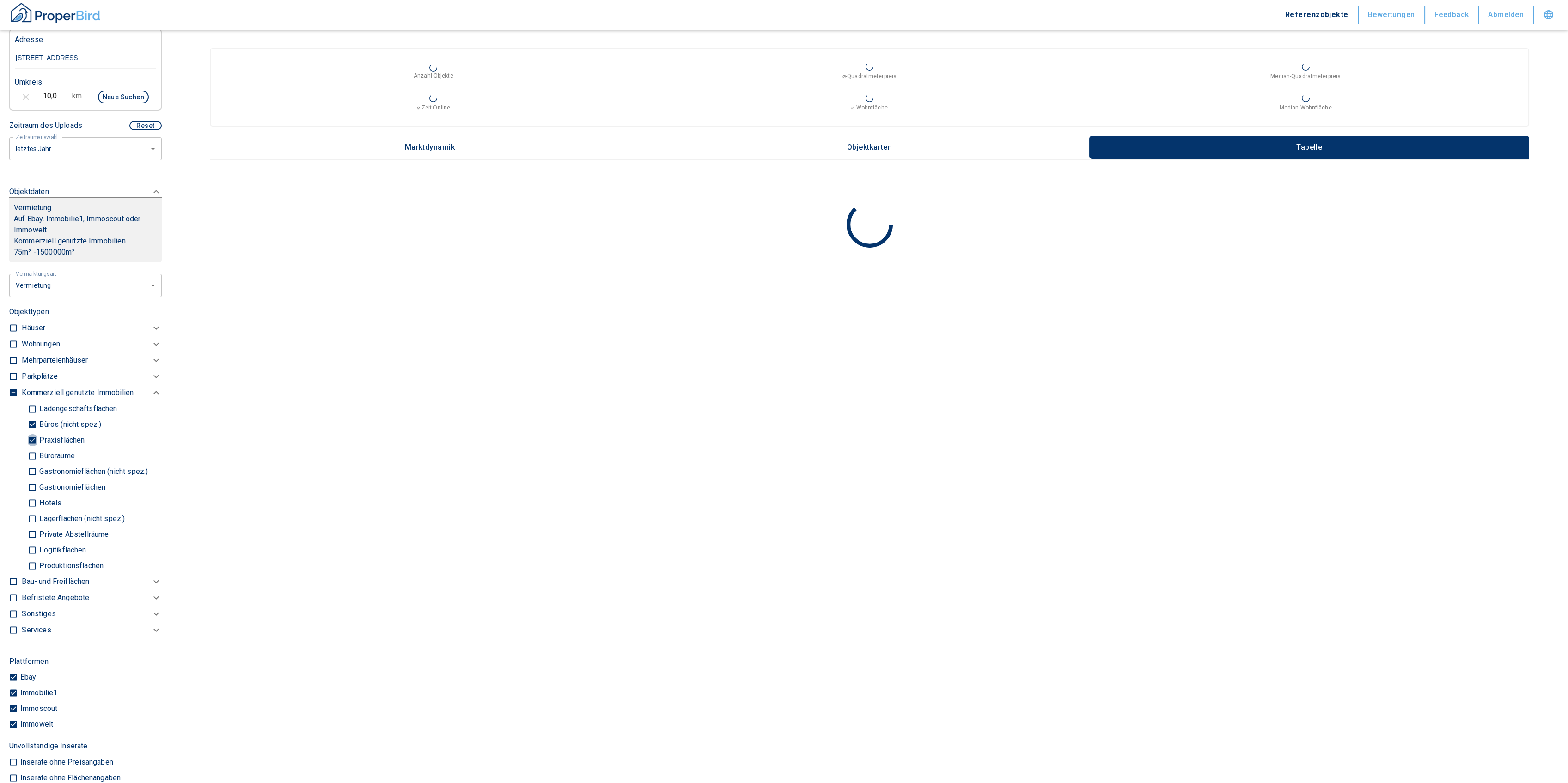
click at [30, 435] on input "Praxisflächen" at bounding box center [32, 440] width 9 height 16
checkbox input "false"
type input "2020"
click at [31, 421] on input "Büros (nicht spez.)" at bounding box center [32, 424] width 9 height 16
checkbox input "false"
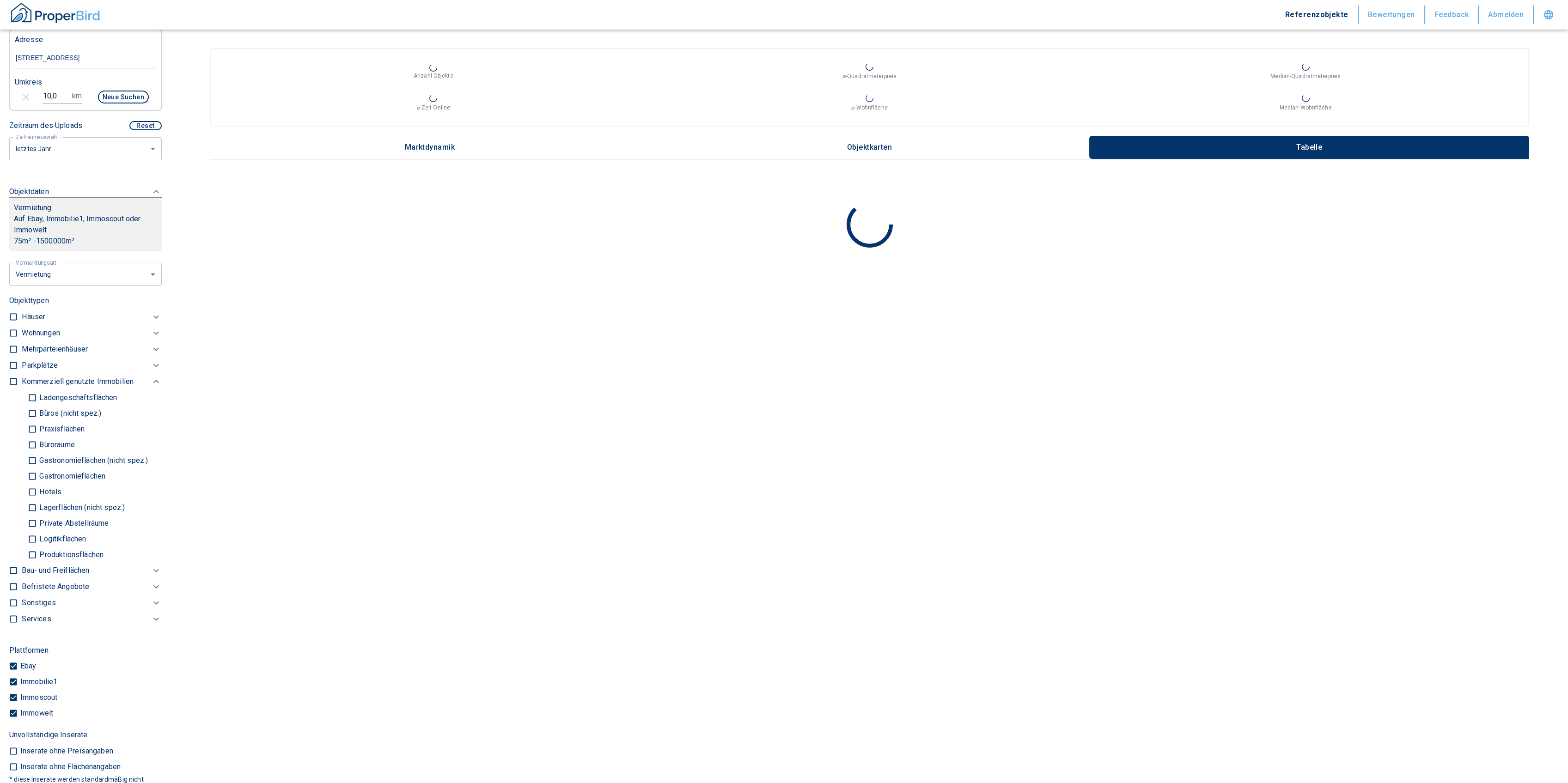
type input "2020"
click at [29, 553] on input "Produktionsflächen" at bounding box center [32, 555] width 9 height 16
checkbox input "true"
type input "2020"
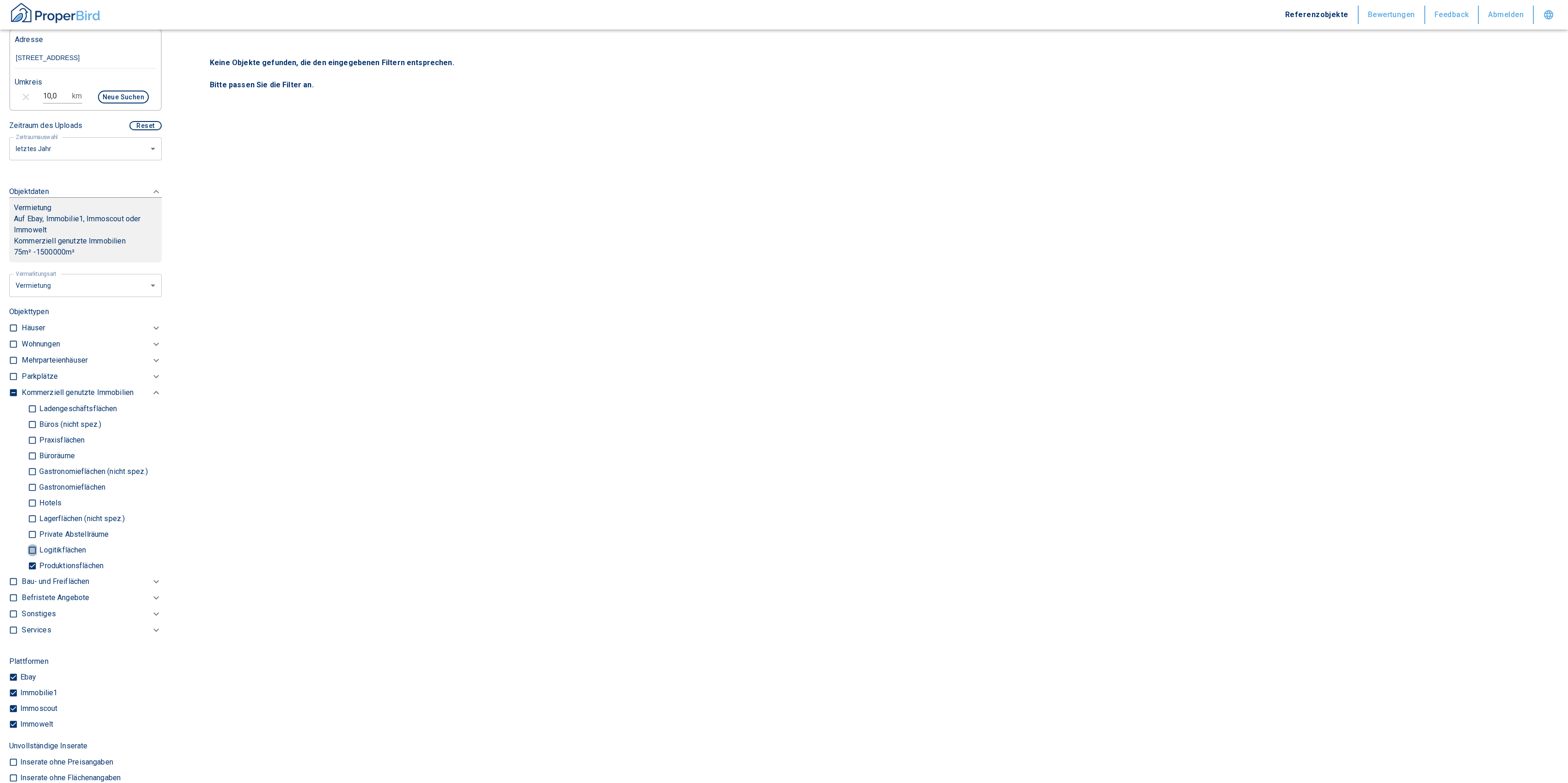
click at [29, 548] on input "Logitikflächen" at bounding box center [32, 550] width 9 height 16
checkbox input "true"
type input "2020"
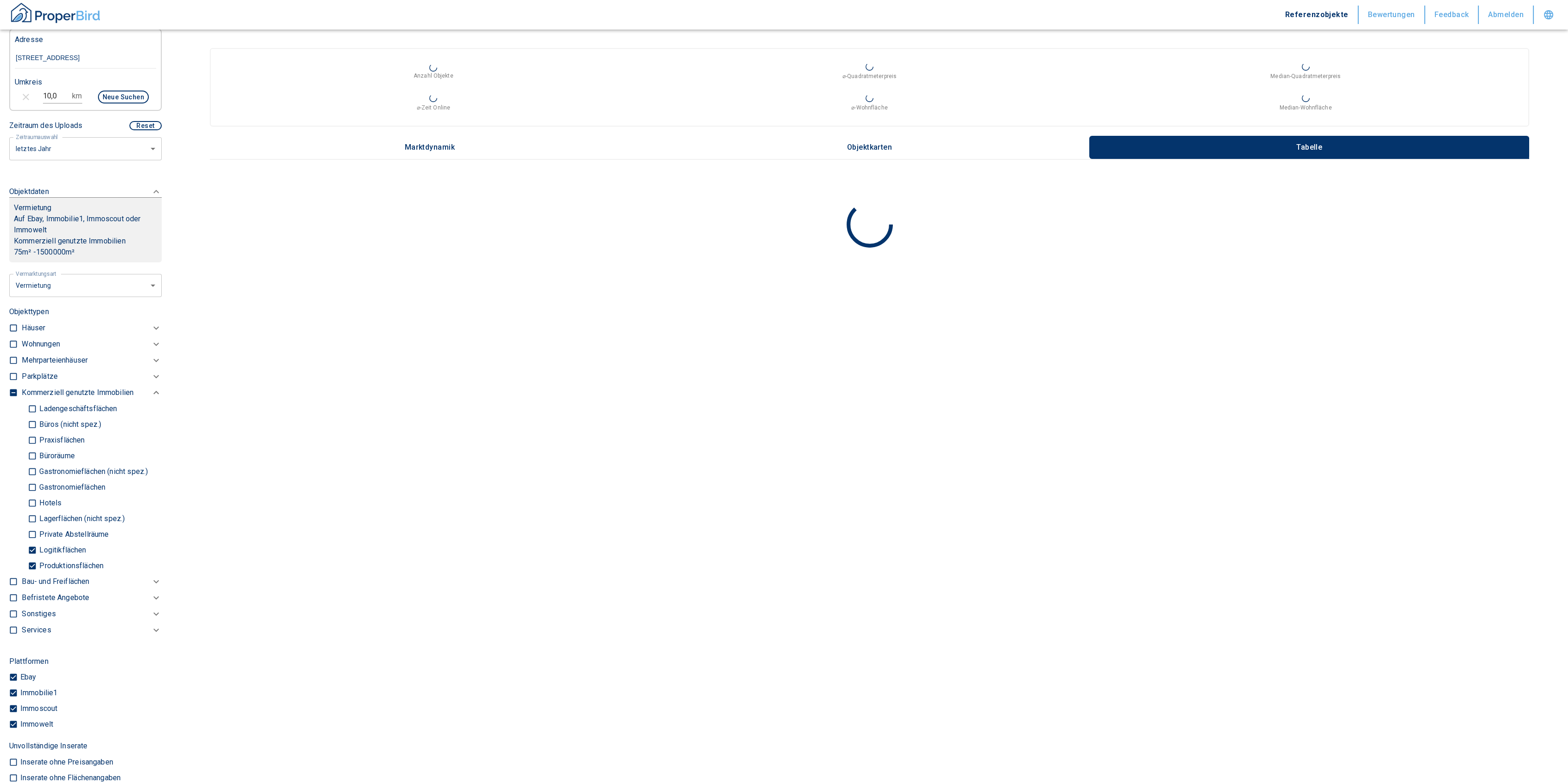
click at [26, 515] on div "Ladengeschäftsflächen Büros (nicht spez.) Praxisflächen Büroräume Gastronomiefl…" at bounding box center [91, 487] width 140 height 173
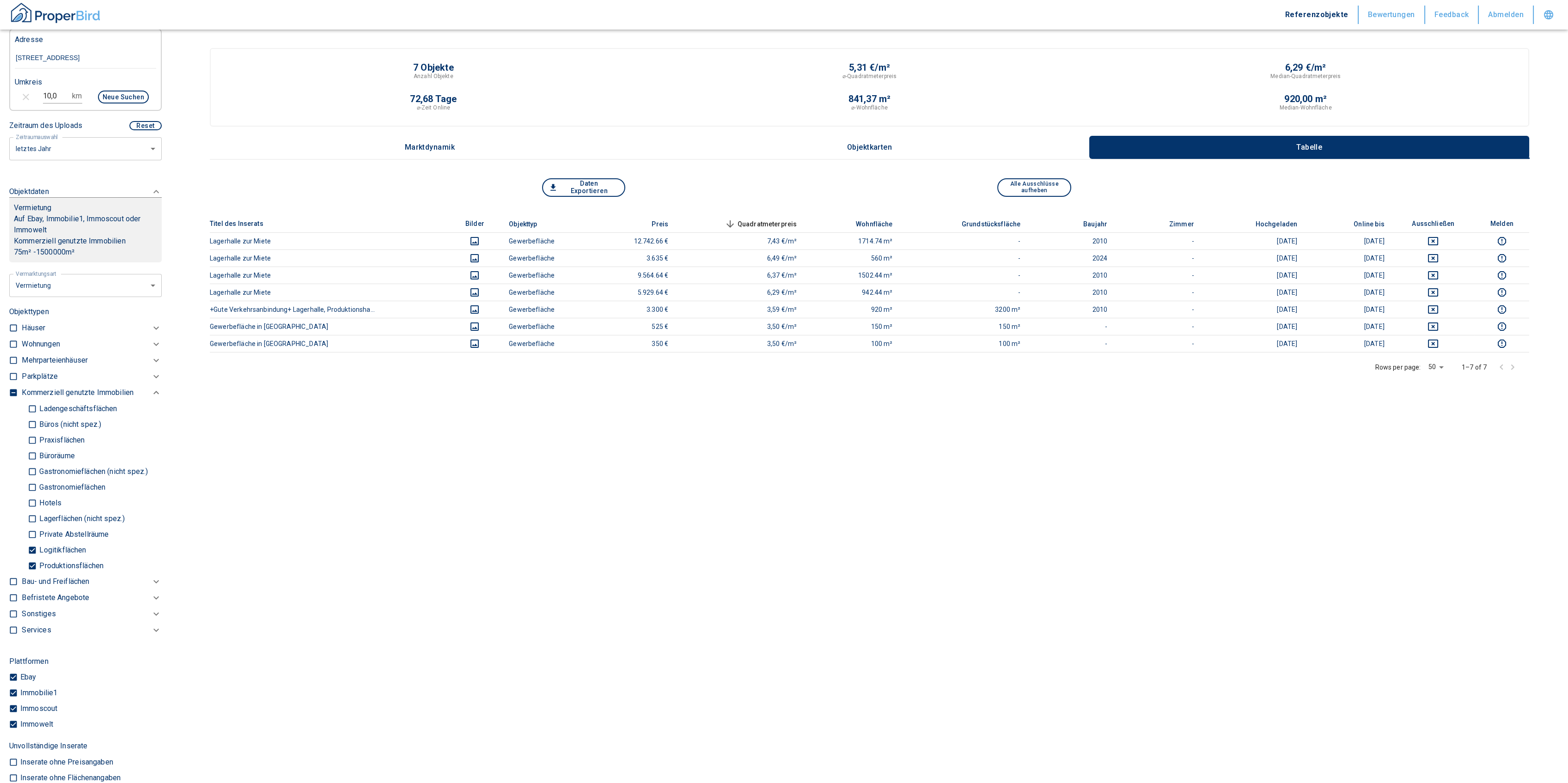
click at [31, 517] on input "Lagerflächen (nicht spez.)" at bounding box center [32, 519] width 9 height 16
checkbox input "true"
type input "2020"
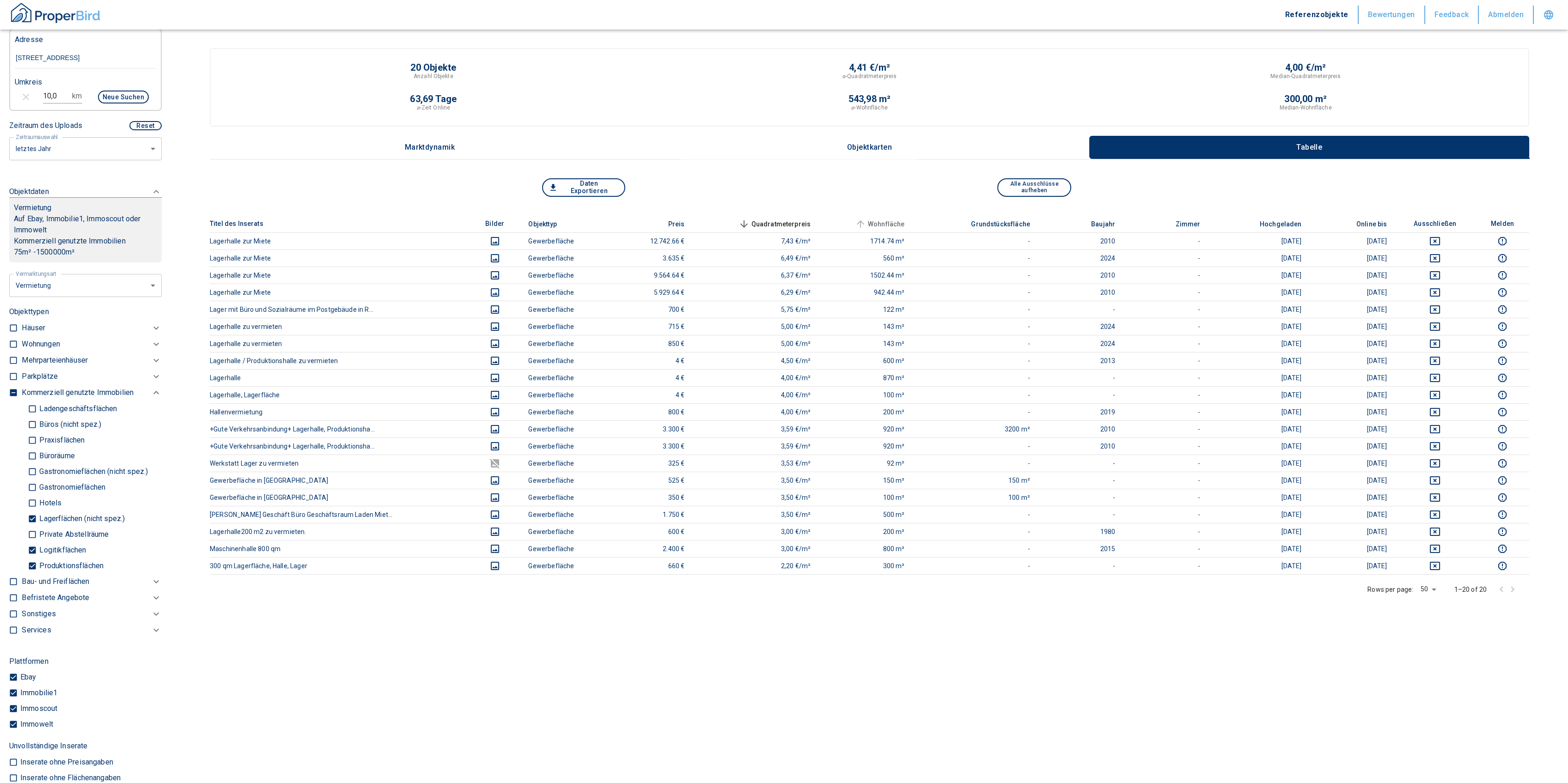
click at [879, 219] on span "Wohnfläche" at bounding box center [879, 224] width 52 height 11
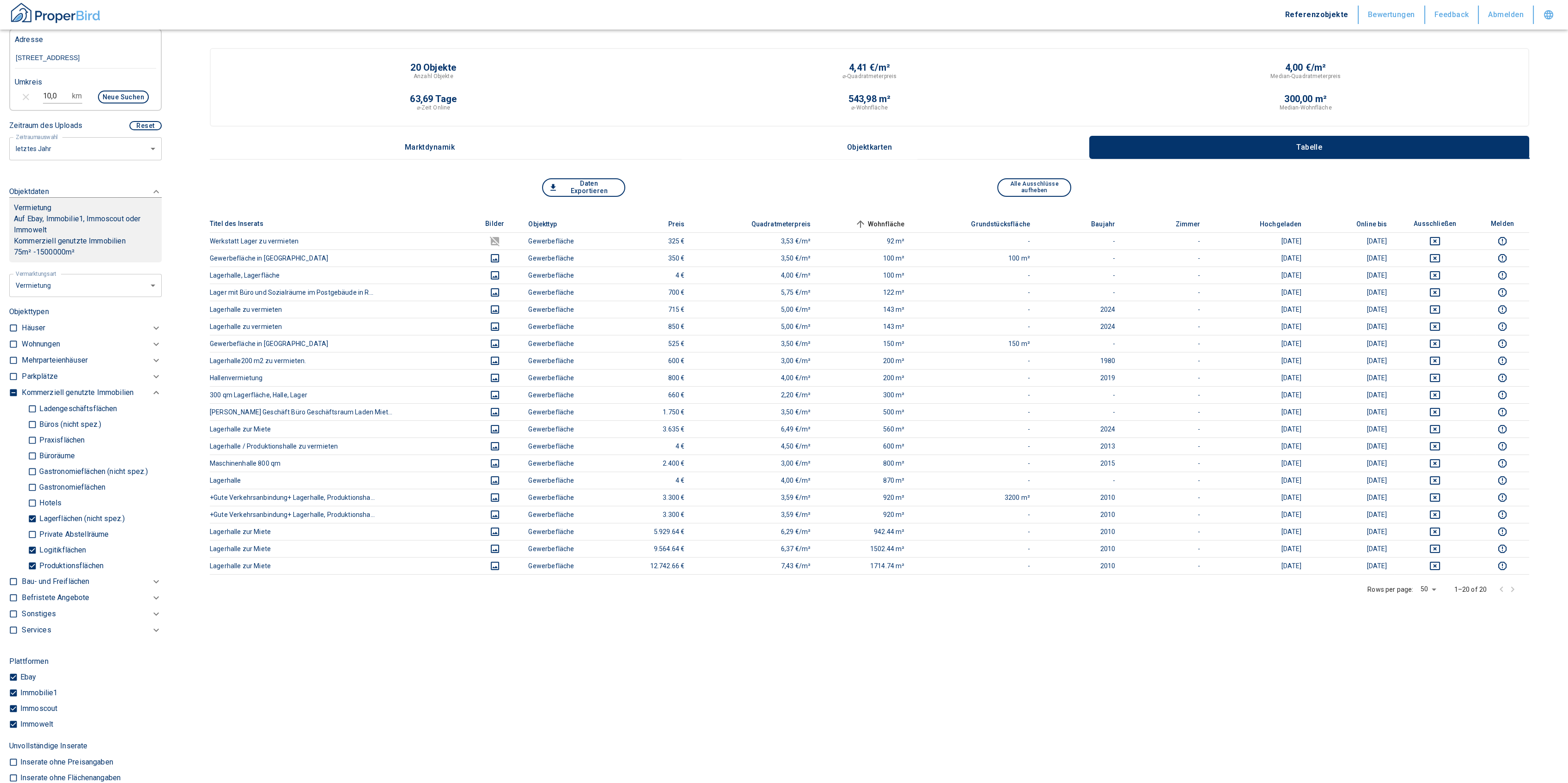
scroll to position [501, 0]
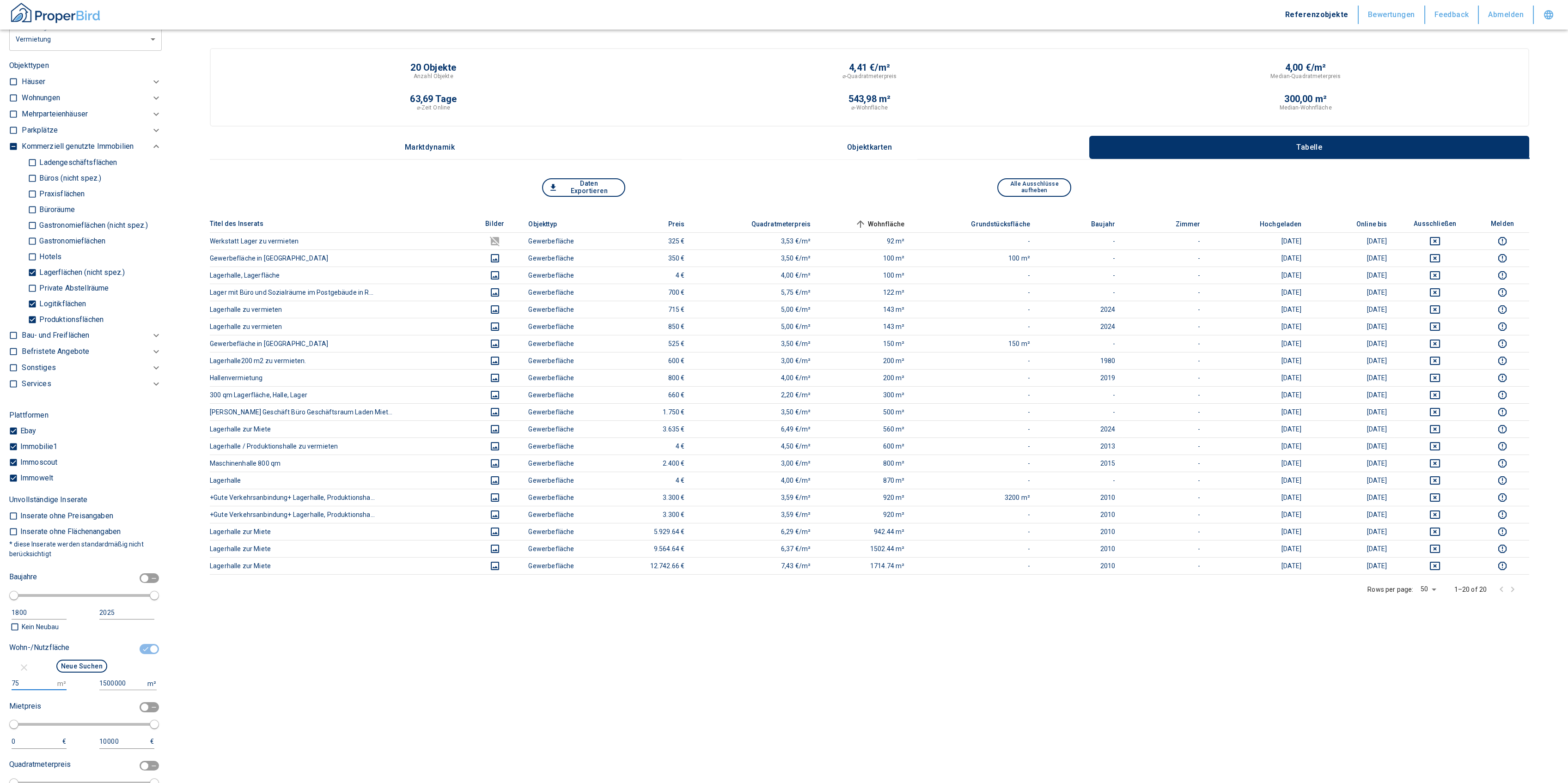
click at [23, 685] on input "75" at bounding box center [32, 684] width 42 height 13
type input "7"
type input "100"
click at [64, 664] on button "Neue Suchen" at bounding box center [81, 666] width 51 height 13
type input "2020"
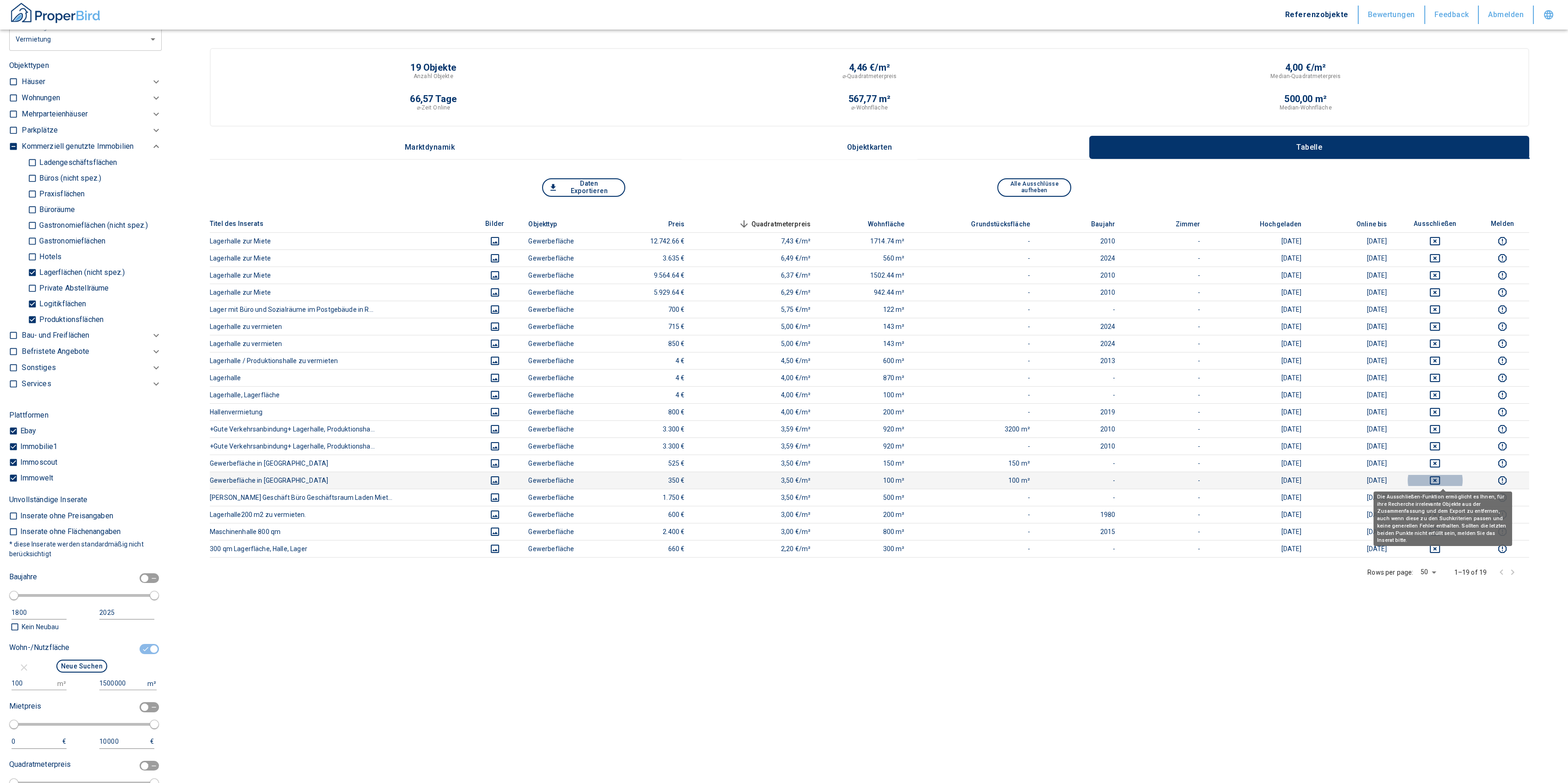
click at [1440, 478] on icon "deselect this listing" at bounding box center [1435, 481] width 10 height 9
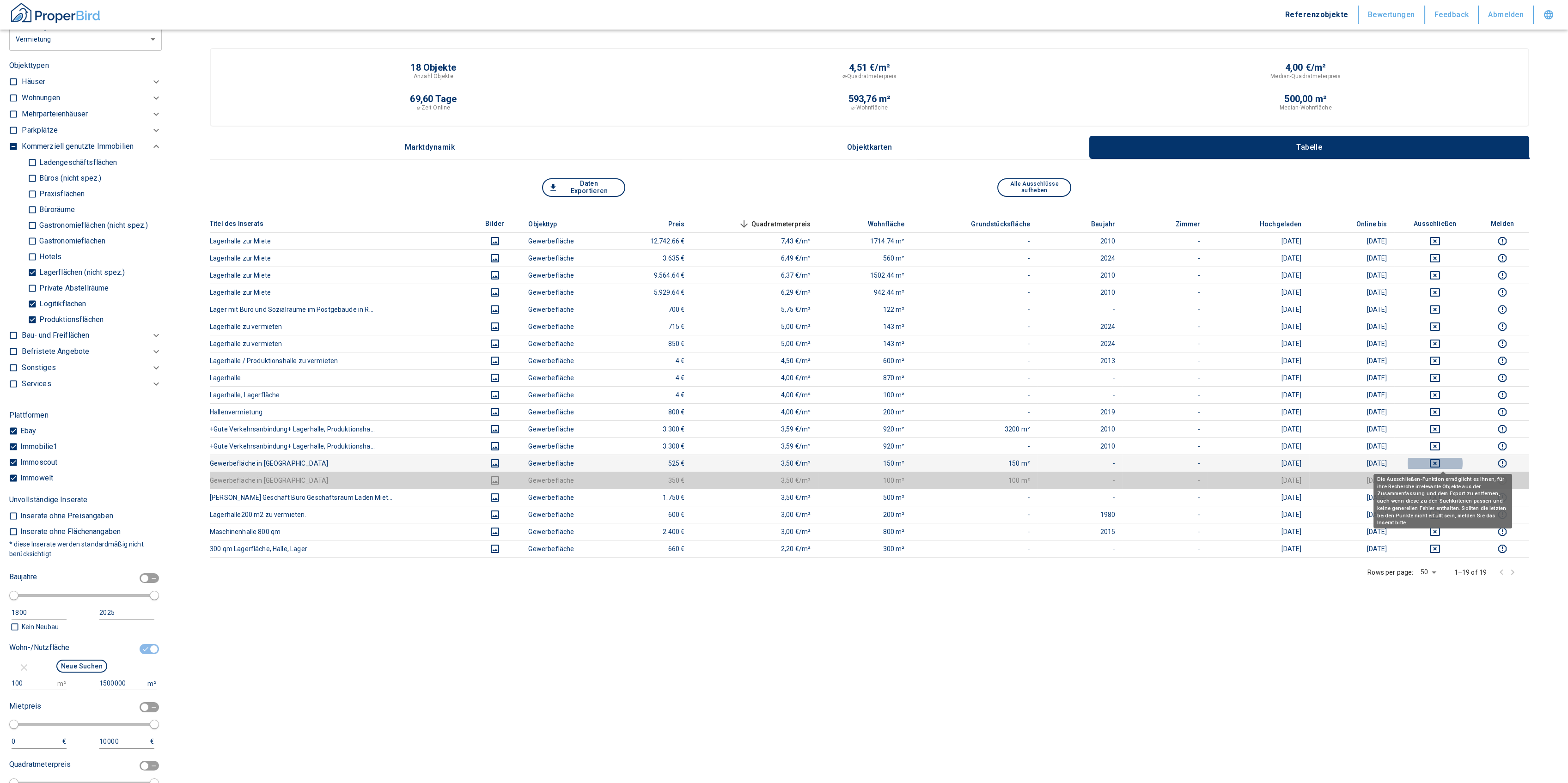
click at [1438, 459] on icon "deselect this listing" at bounding box center [1435, 463] width 10 height 9
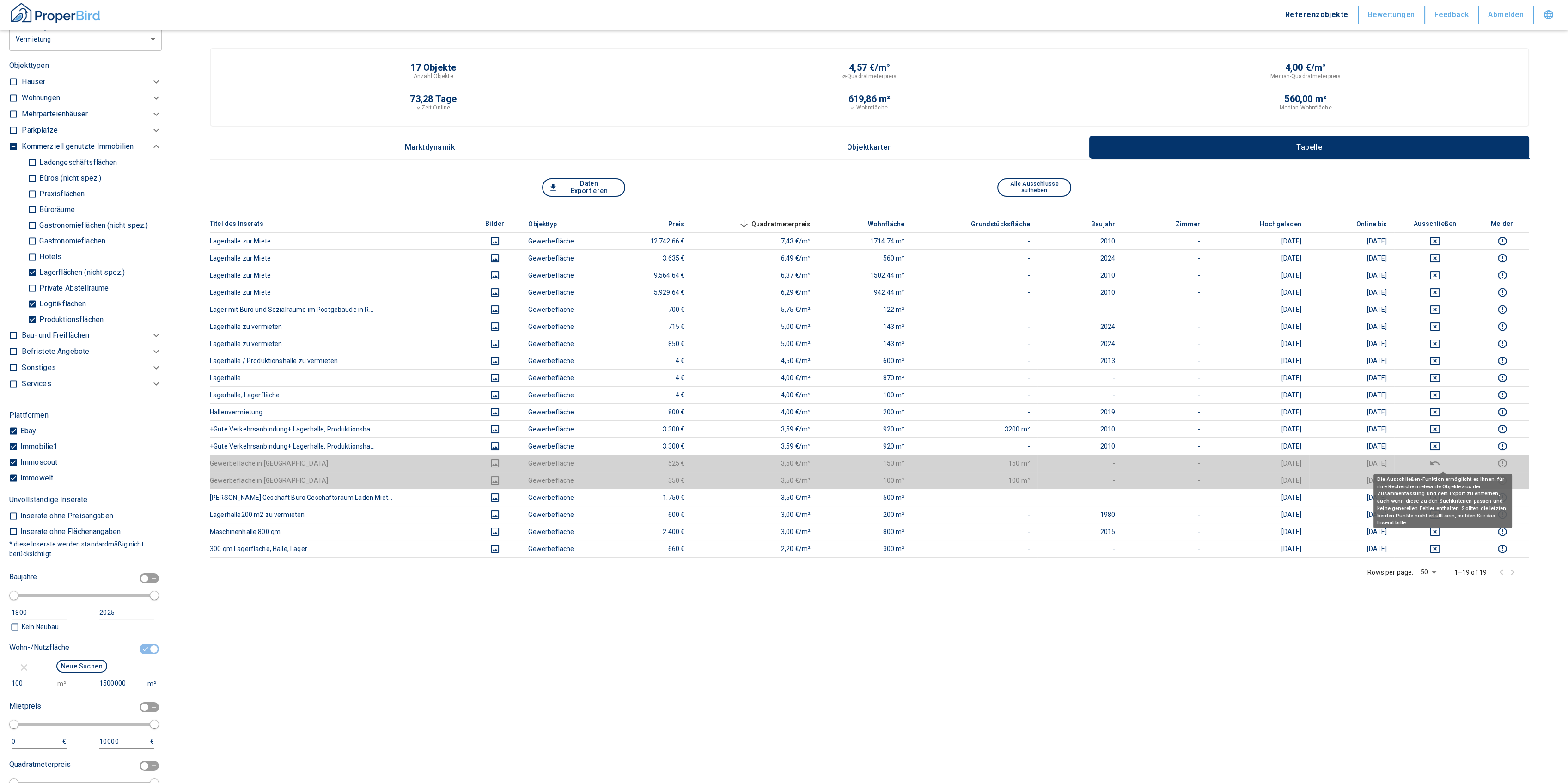
drag, startPoint x: 1441, startPoint y: 462, endPoint x: 1433, endPoint y: 471, distance: 12.0
click at [1439, 461] on icon "deselect this listing" at bounding box center [1435, 463] width 9 height 4
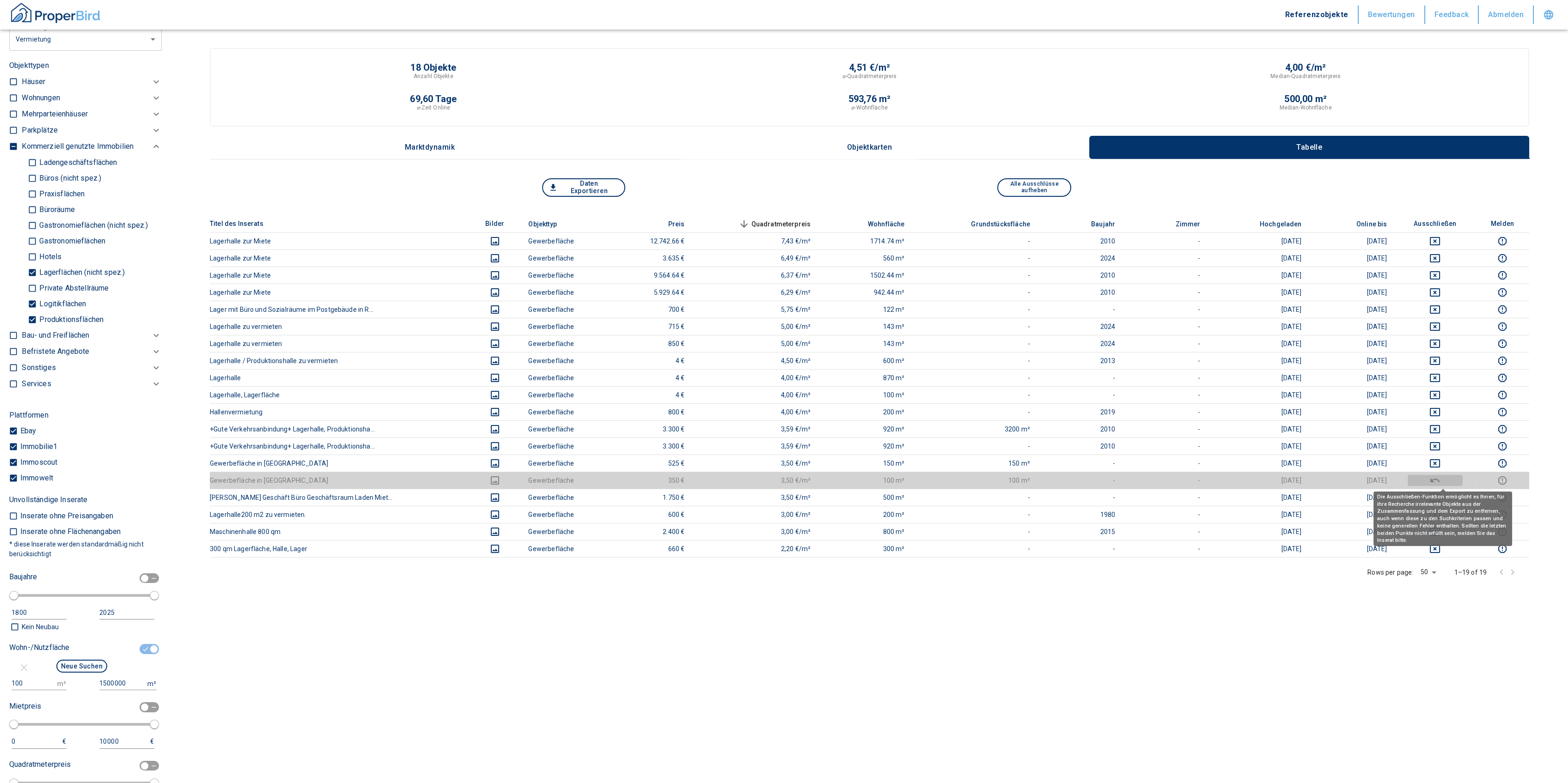
click at [1441, 478] on icon "deselect this listing" at bounding box center [1435, 481] width 11 height 11
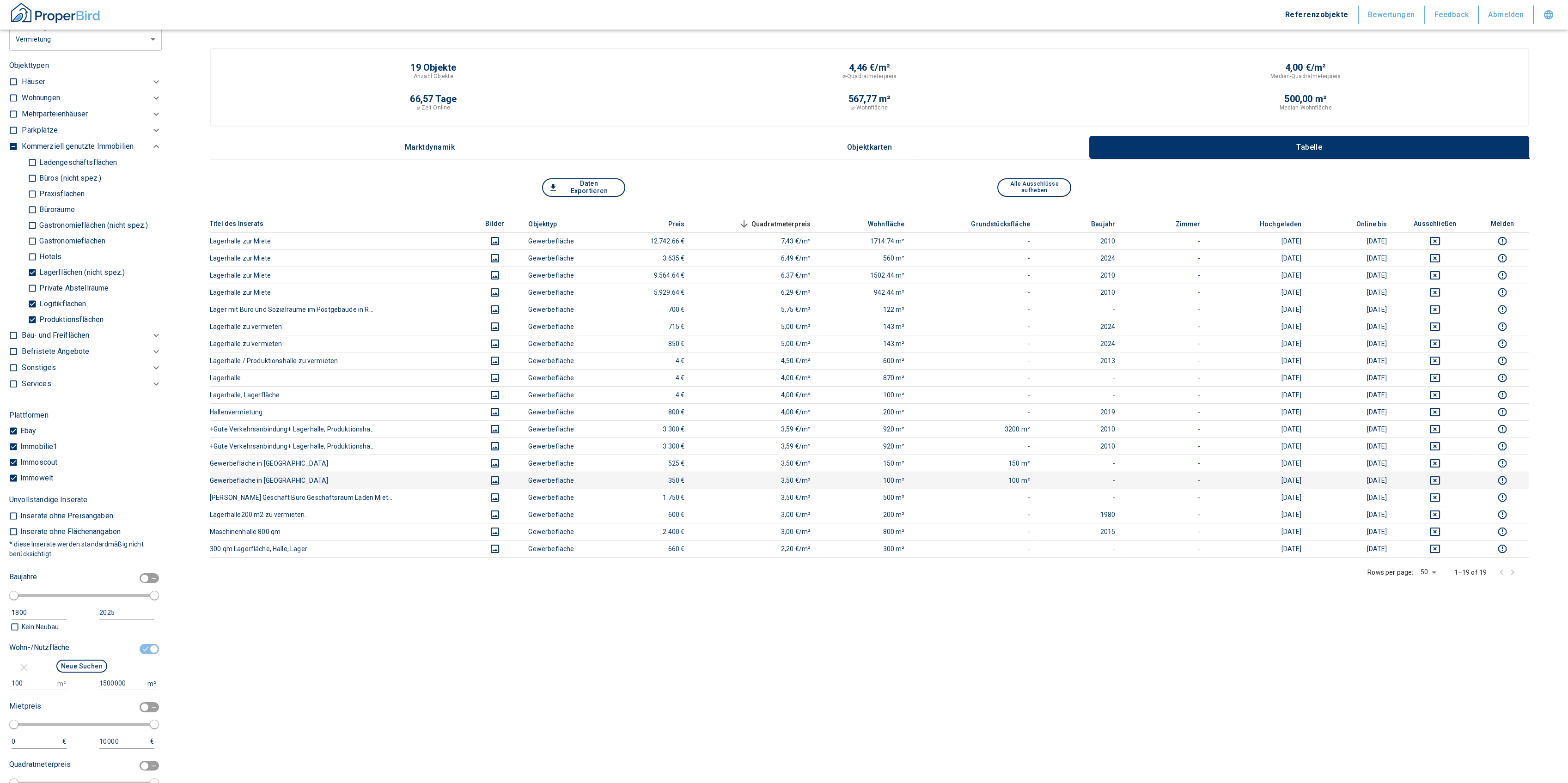
click at [579, 190] on button "Daten Exportieren" at bounding box center [583, 187] width 83 height 18
